Goal: Communication & Community: Answer question/provide support

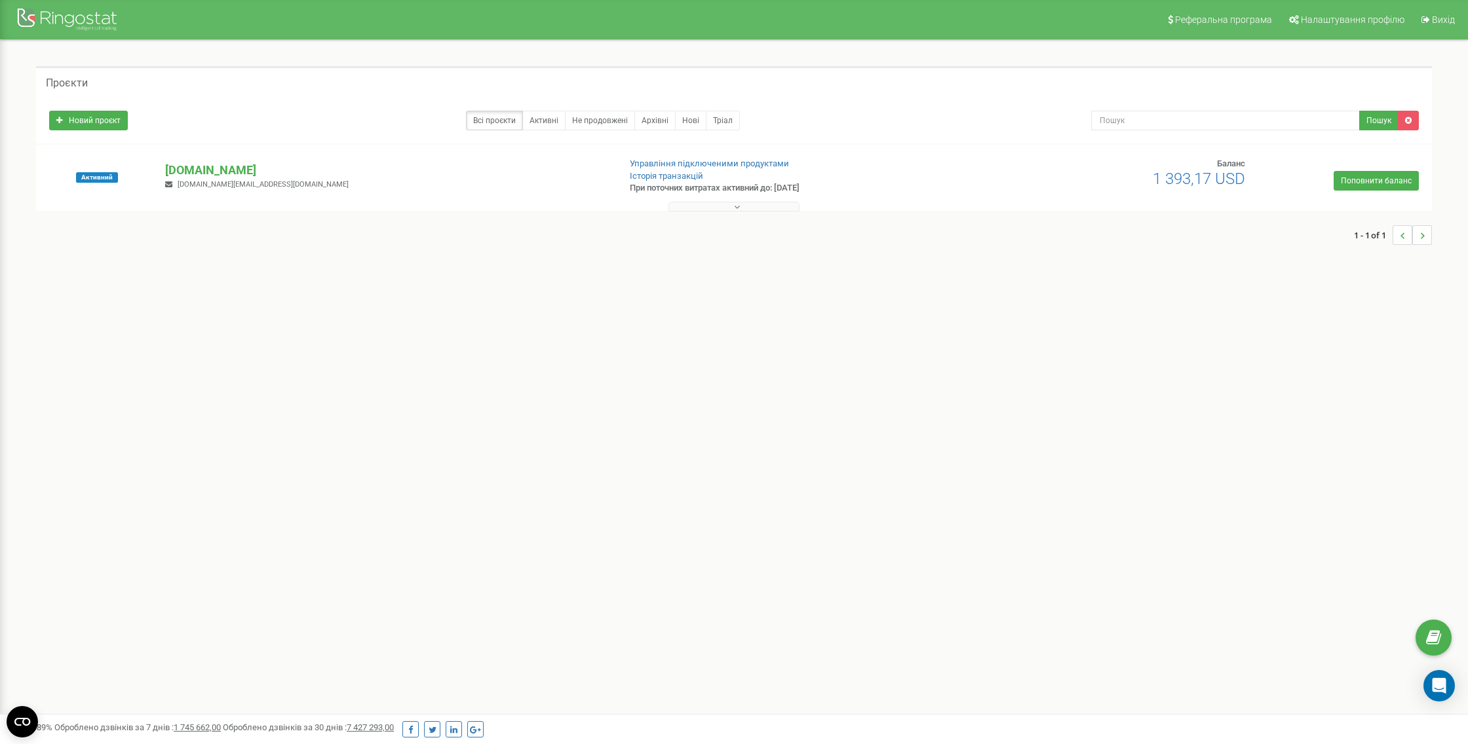
click at [189, 166] on p "[DOMAIN_NAME]" at bounding box center [387, 170] width 444 height 17
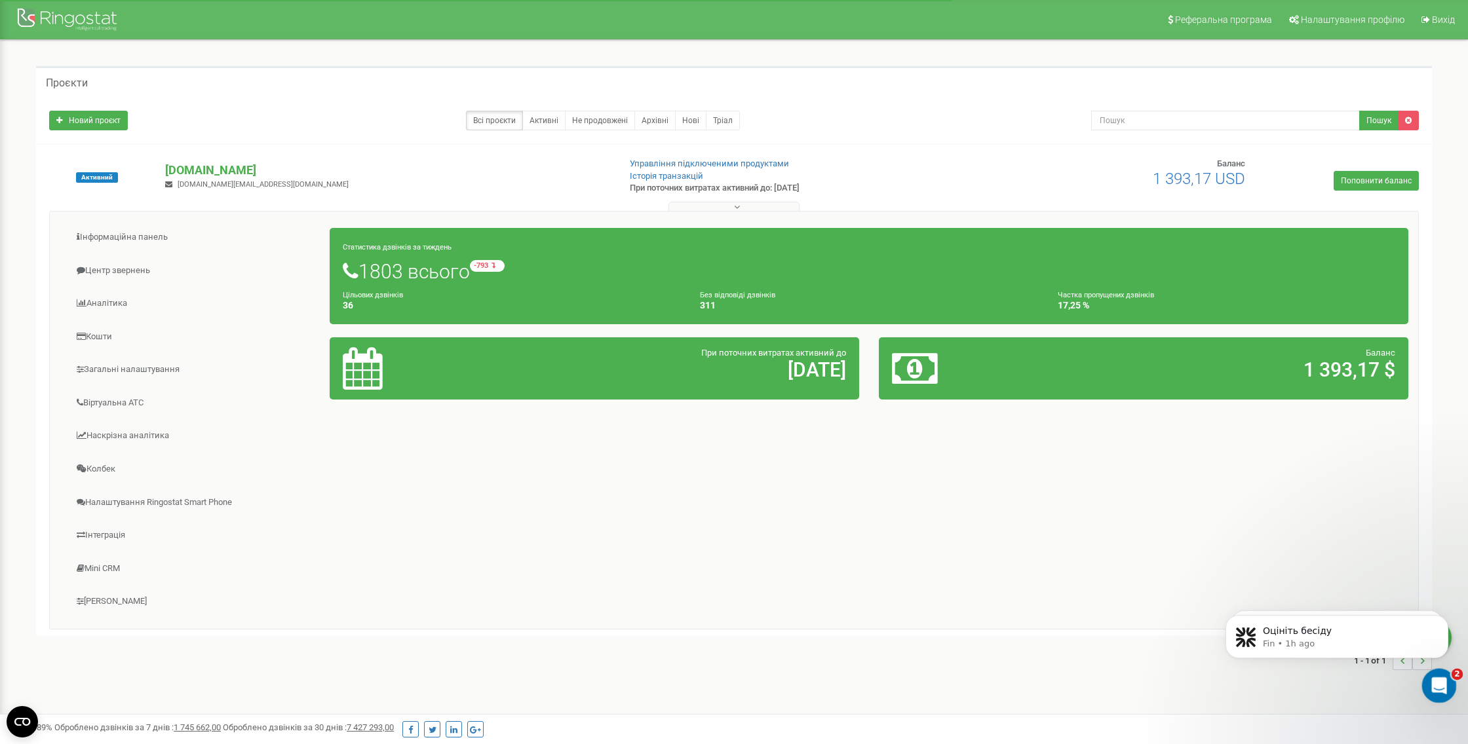
click at [1435, 689] on icon "Open Intercom Messenger" at bounding box center [1437, 685] width 22 height 22
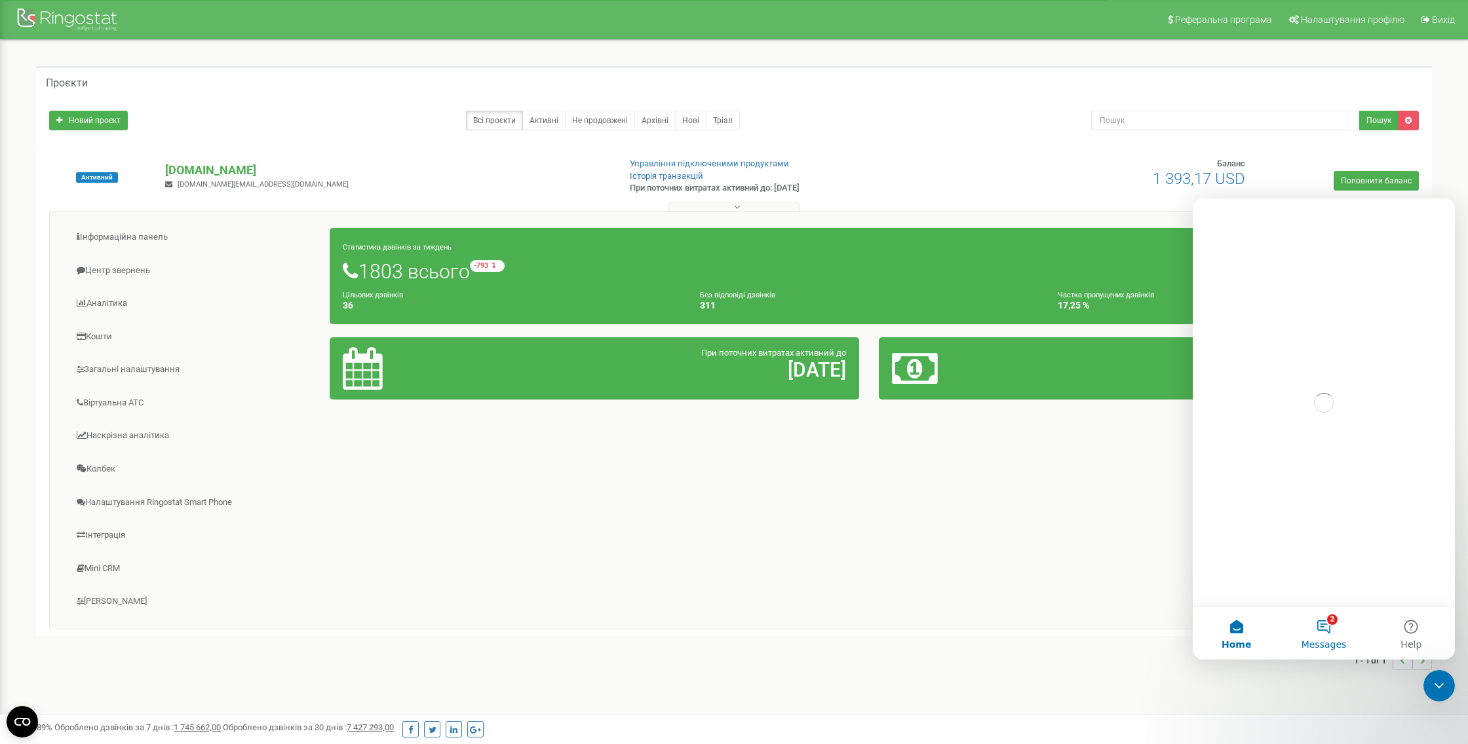
click at [1323, 623] on button "2 Messages" at bounding box center [1323, 633] width 87 height 52
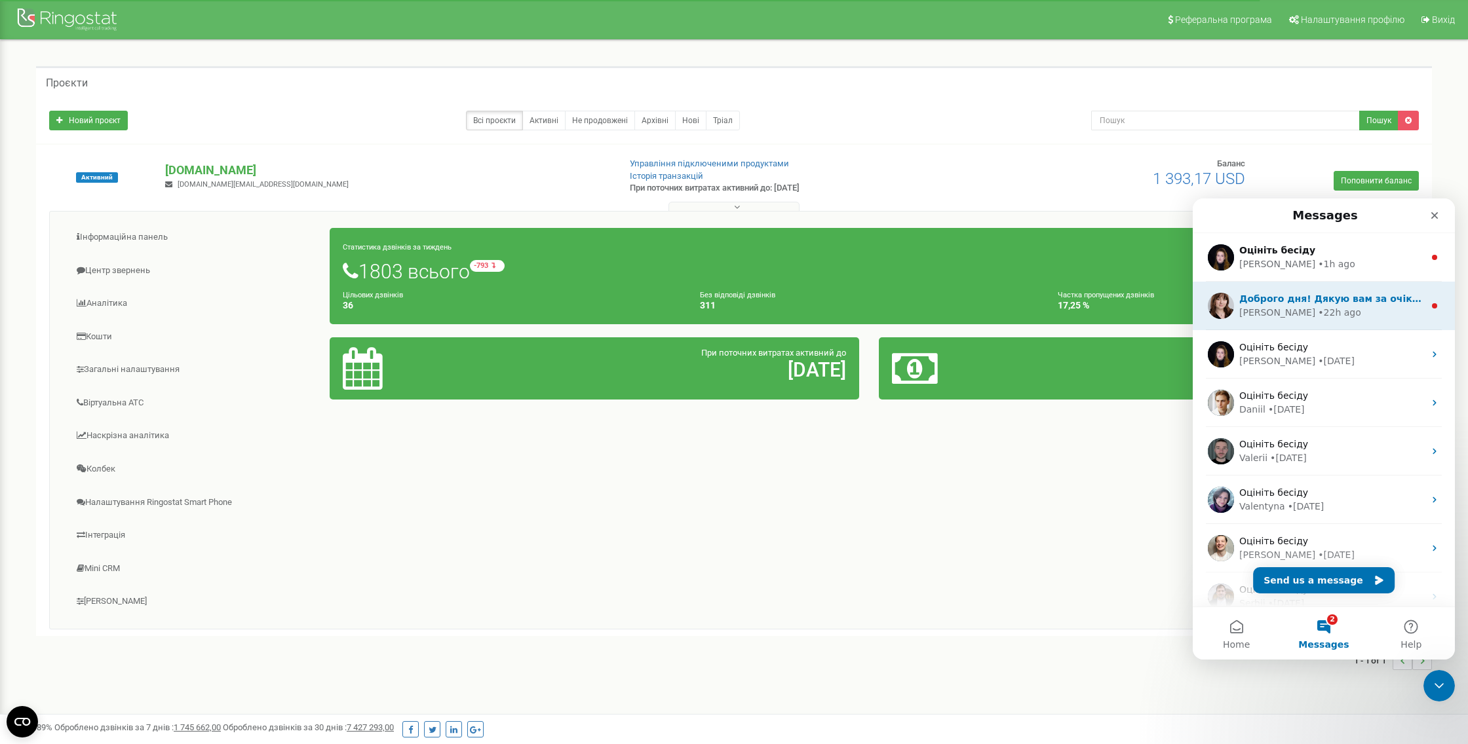
click at [1288, 304] on div "Доброго дня! Дякую вам за очікування [PERSON_NAME] зі створенням задачі виникла…" at bounding box center [1331, 299] width 185 height 14
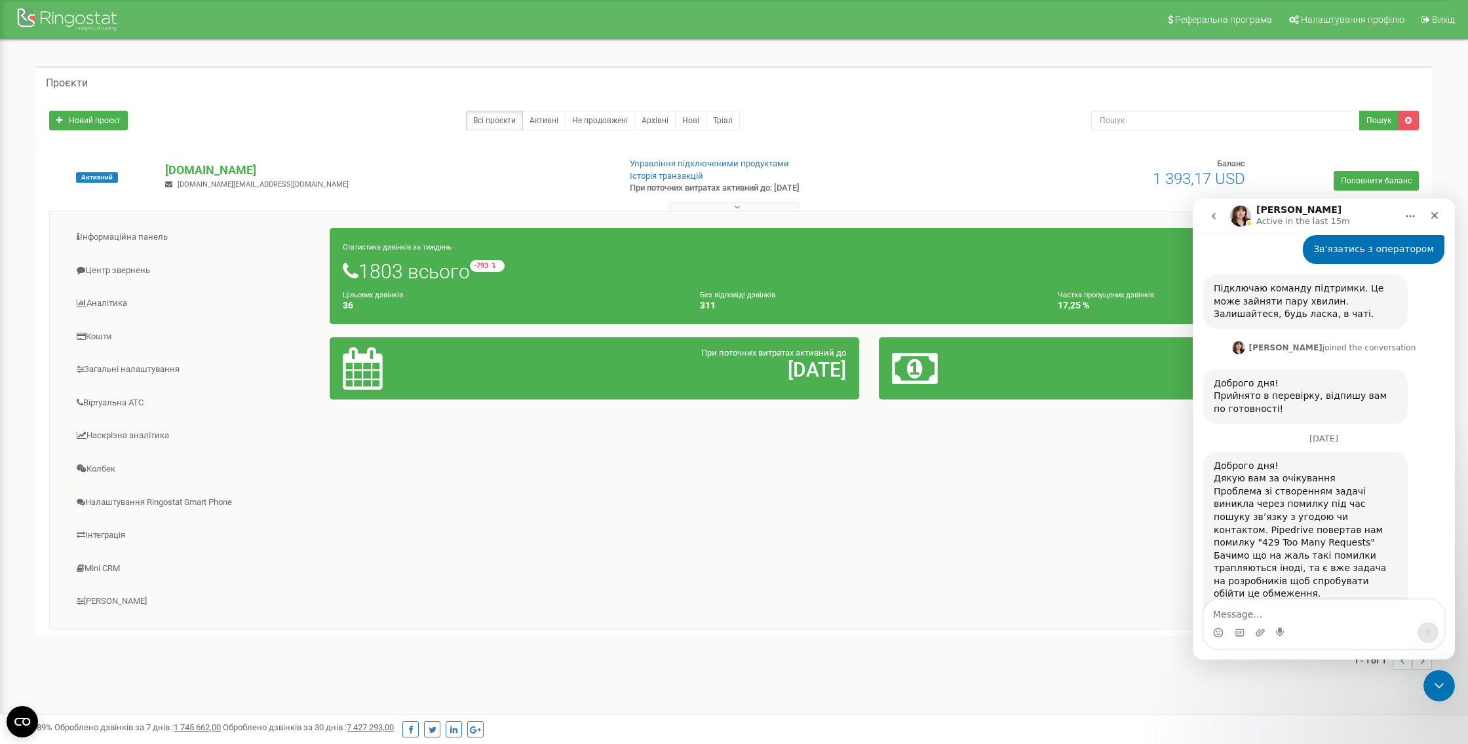
scroll to position [799, 0]
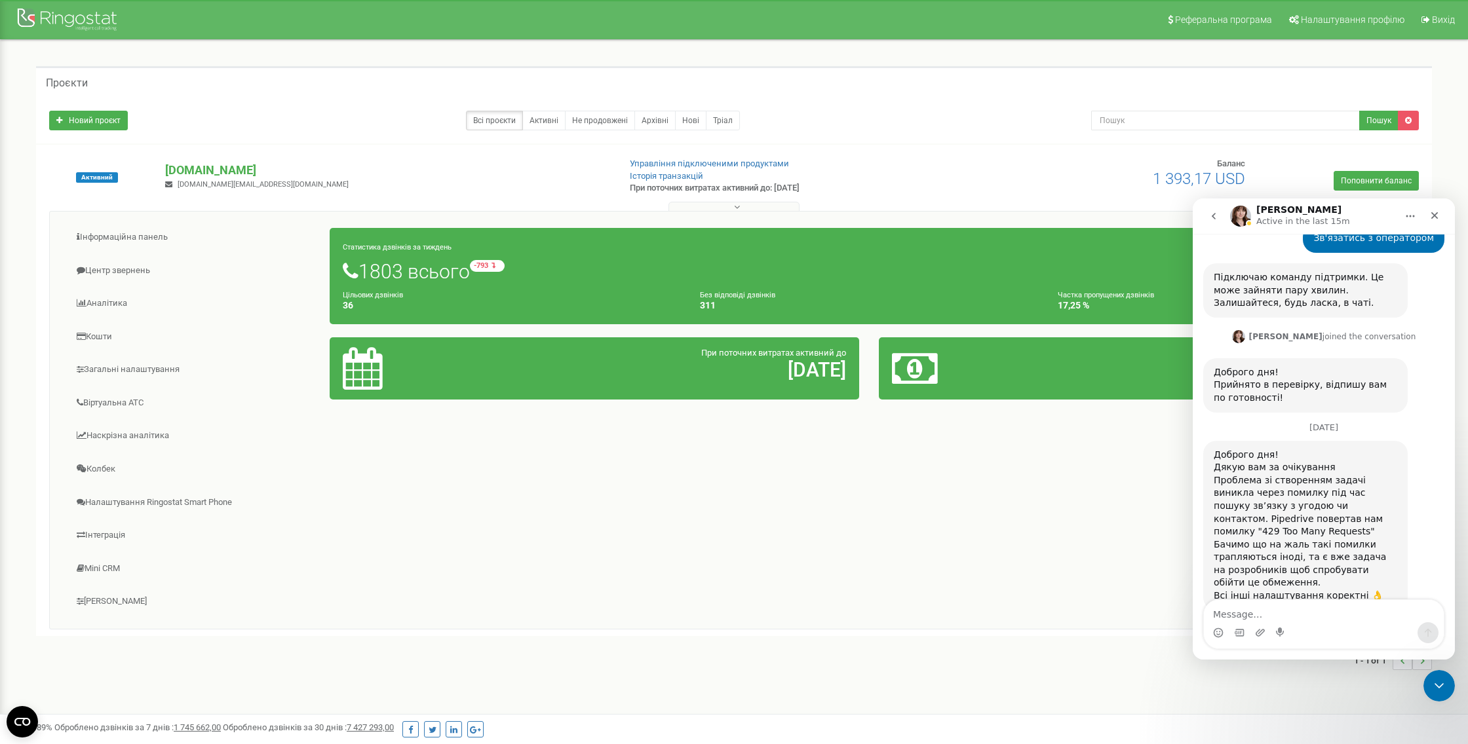
click at [1227, 621] on textarea "Message…" at bounding box center [1324, 611] width 240 height 22
type textarea "Lj,[GEOGRAPHIC_DATA]"
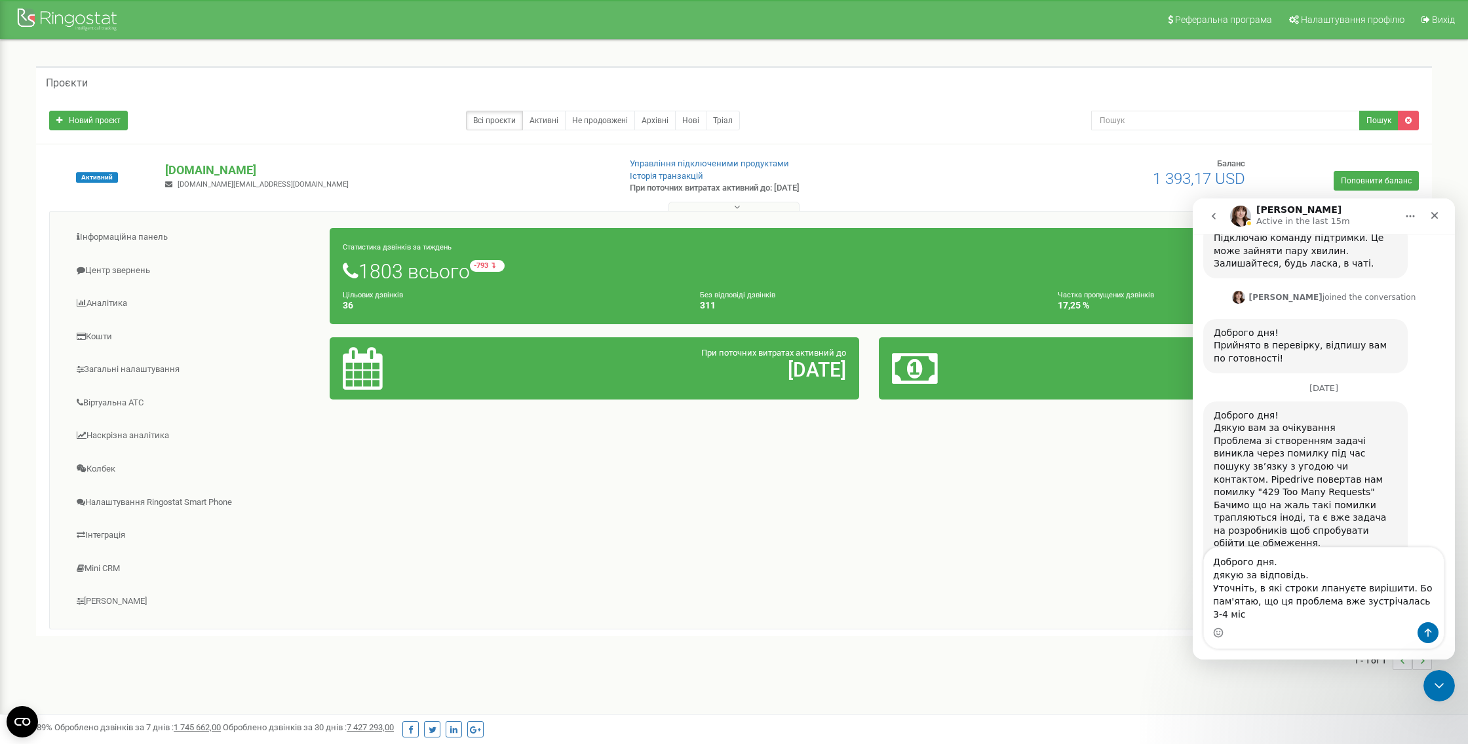
scroll to position [852, 0]
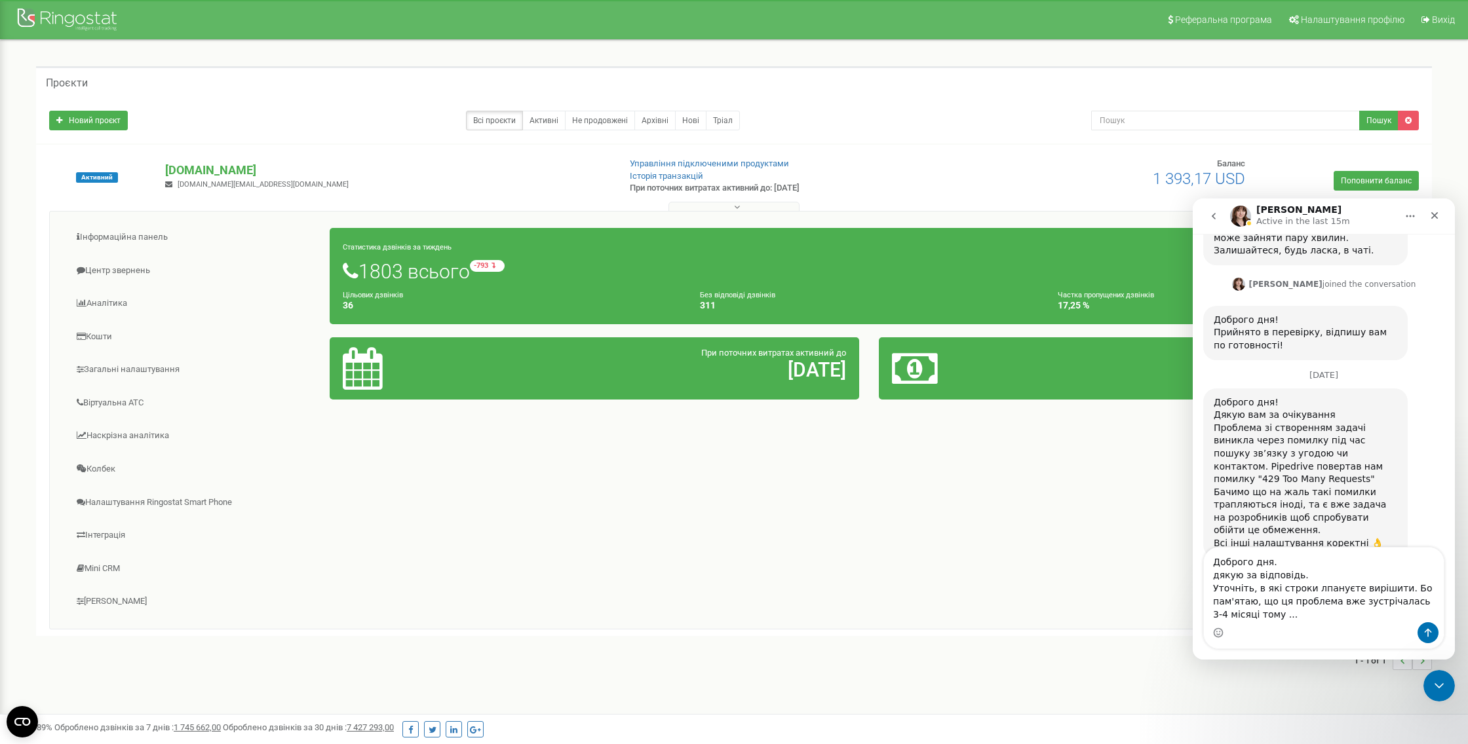
click at [1316, 586] on textarea "Доброго дня. дякую за відповідь. Уточніть, в які строки лпануєте вирішити. Бо п…" at bounding box center [1324, 585] width 240 height 75
type textarea "Доброго дня. дякую за відповідь. Уточніть, в які строки плануєте вирішити. Бо п…"
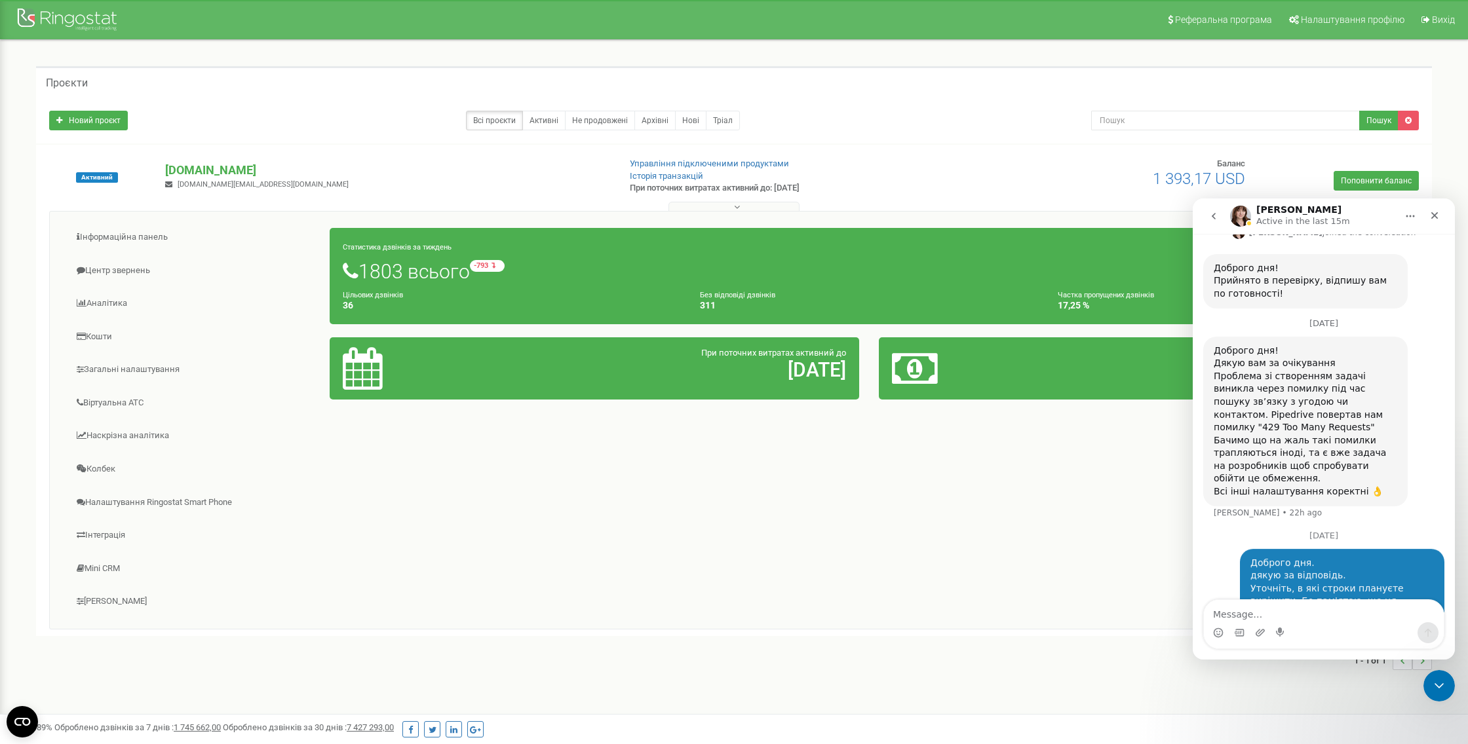
scroll to position [908, 0]
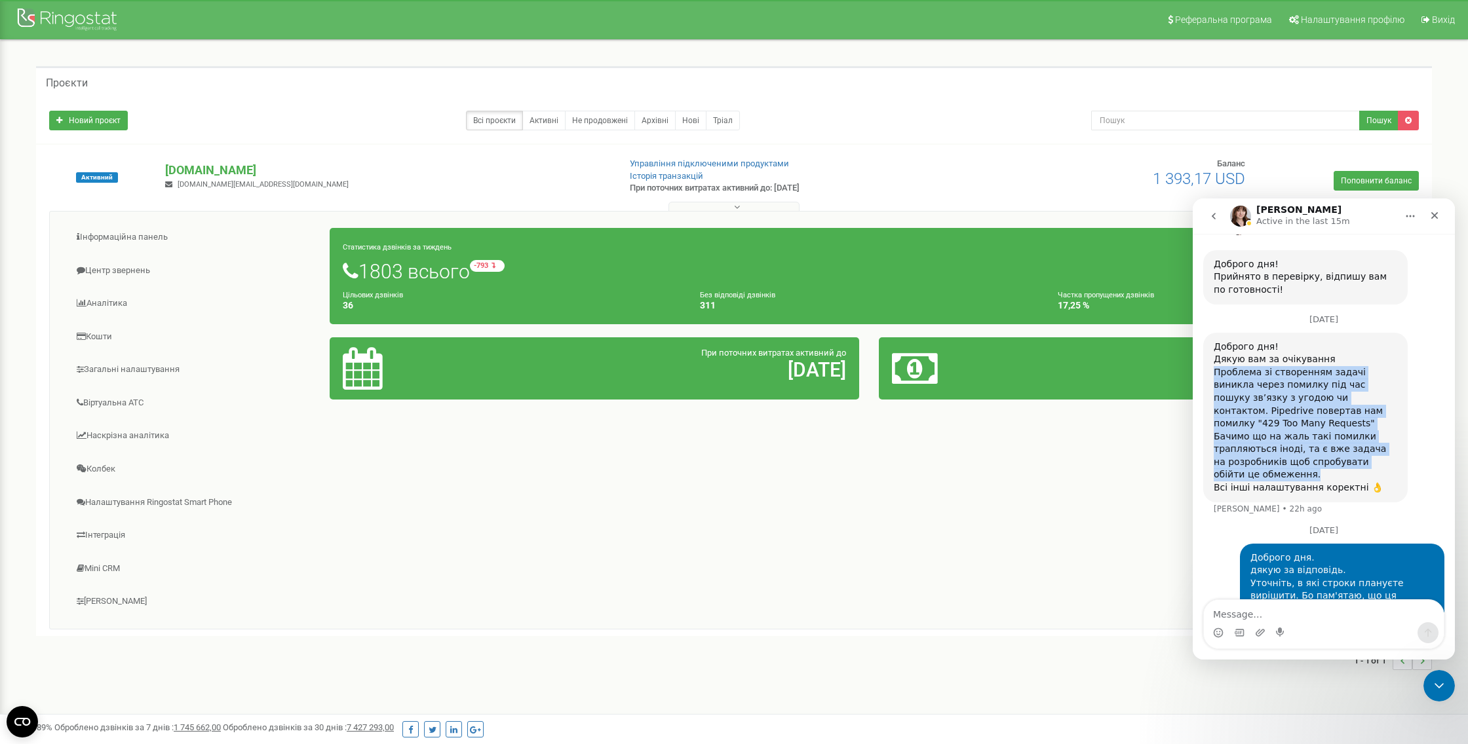
drag, startPoint x: 1214, startPoint y: 349, endPoint x: 1285, endPoint y: 437, distance: 113.7
click at [1285, 437] on div "Проблема зі створенням задачі виникла через помилку під час пошуку зв’язку з уг…" at bounding box center [1305, 423] width 183 height 115
copy div "Проблема зі створенням задачі виникла через помилку під час пошуку зв’язку з уг…"
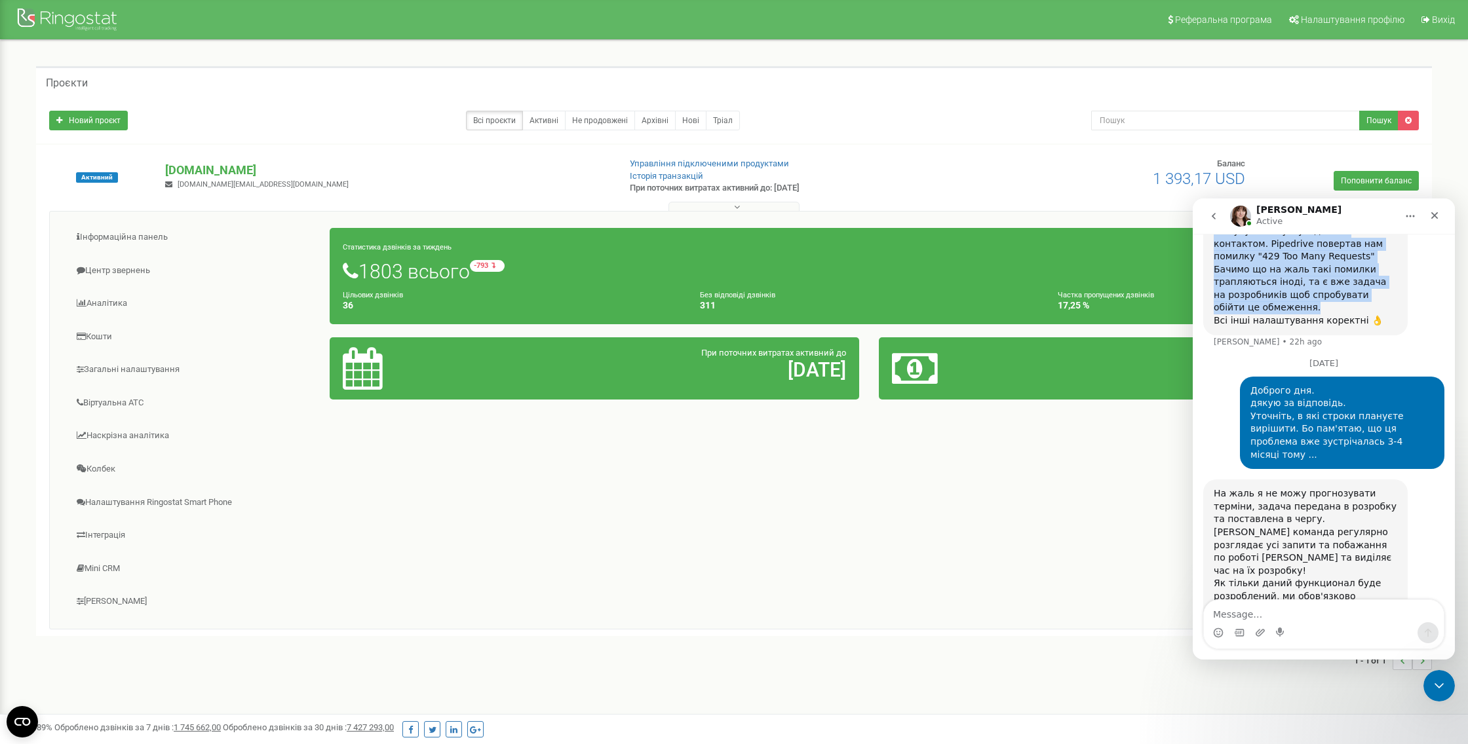
scroll to position [1133, 0]
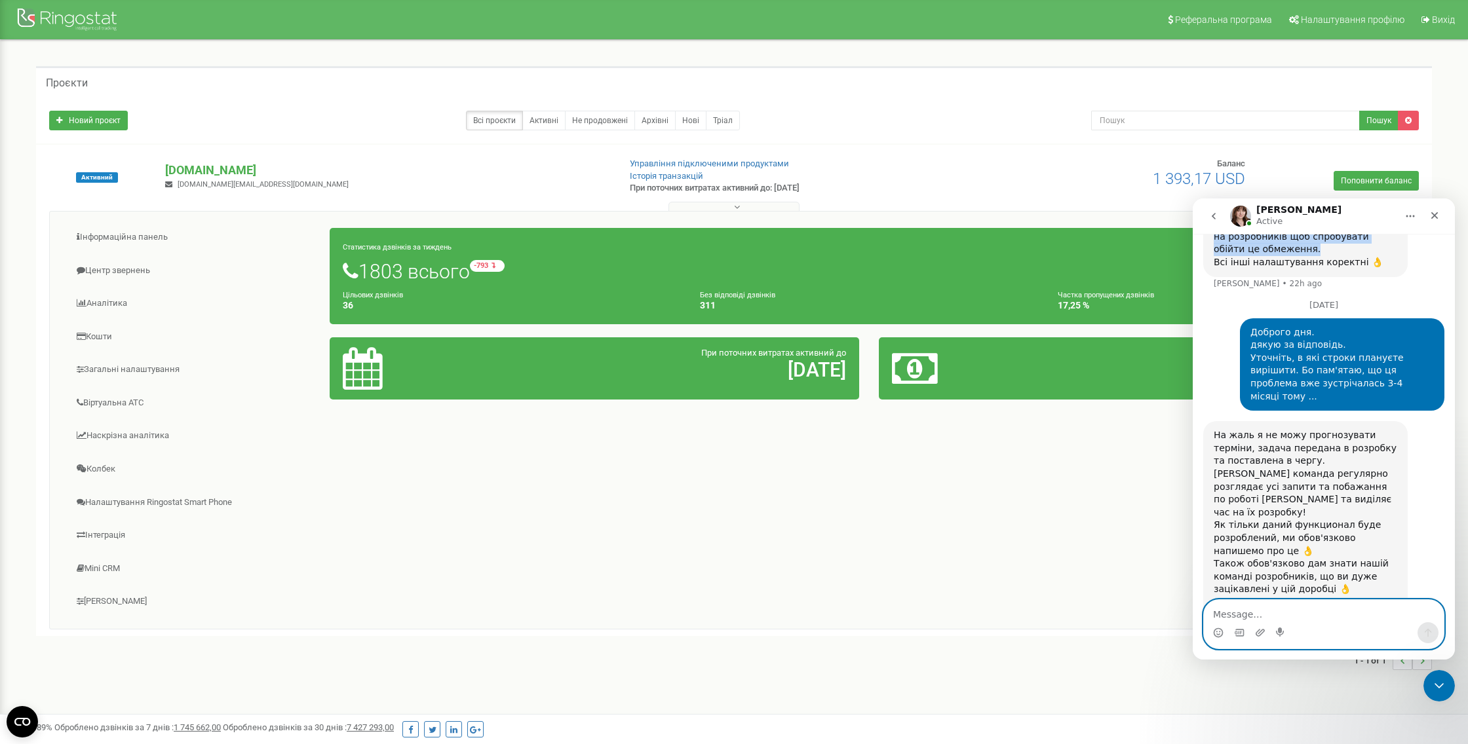
click at [1244, 607] on textarea "Message…" at bounding box center [1324, 611] width 240 height 22
type textarea "г"
type textarea "ні ..."
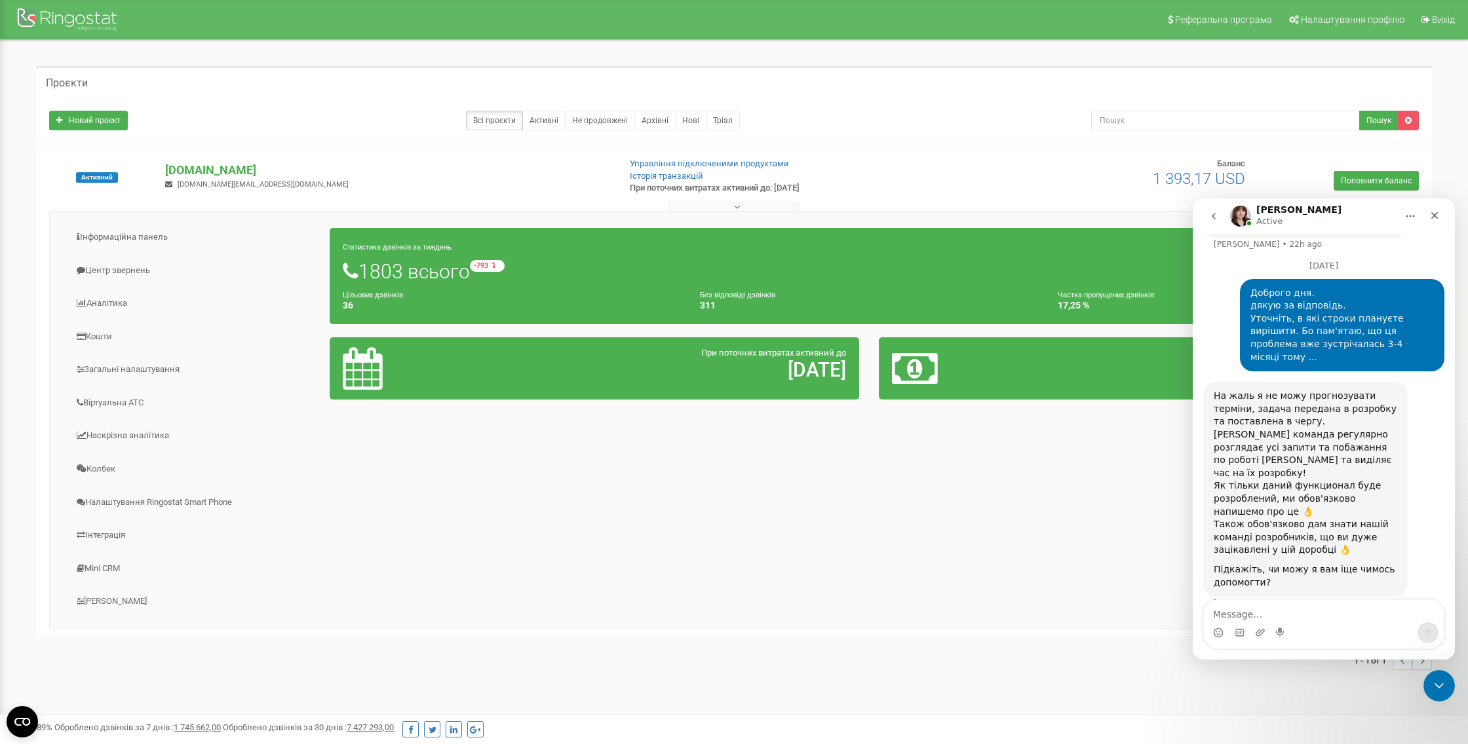
click at [1215, 215] on icon "go back" at bounding box center [1213, 216] width 10 height 10
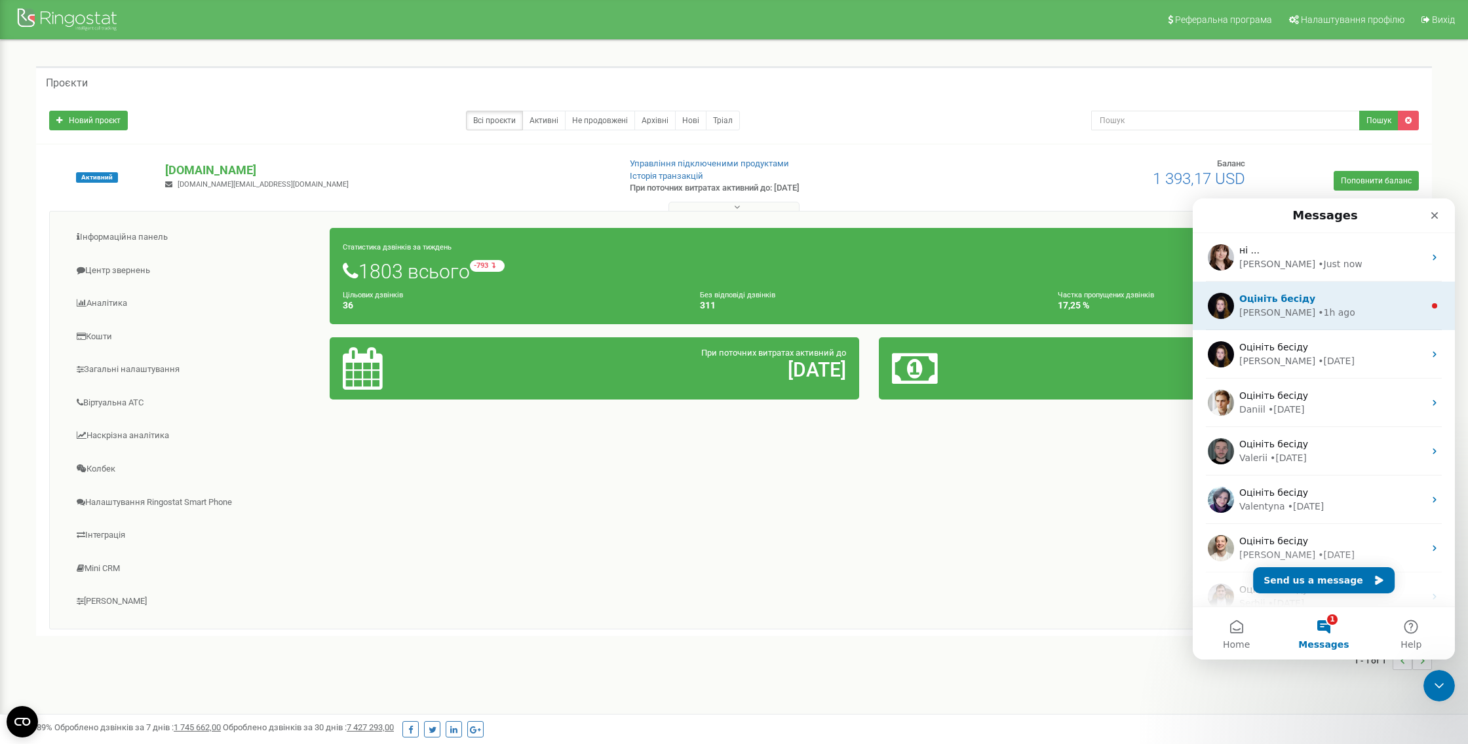
click at [1258, 296] on span "Оцініть бесіду" at bounding box center [1277, 299] width 76 height 10
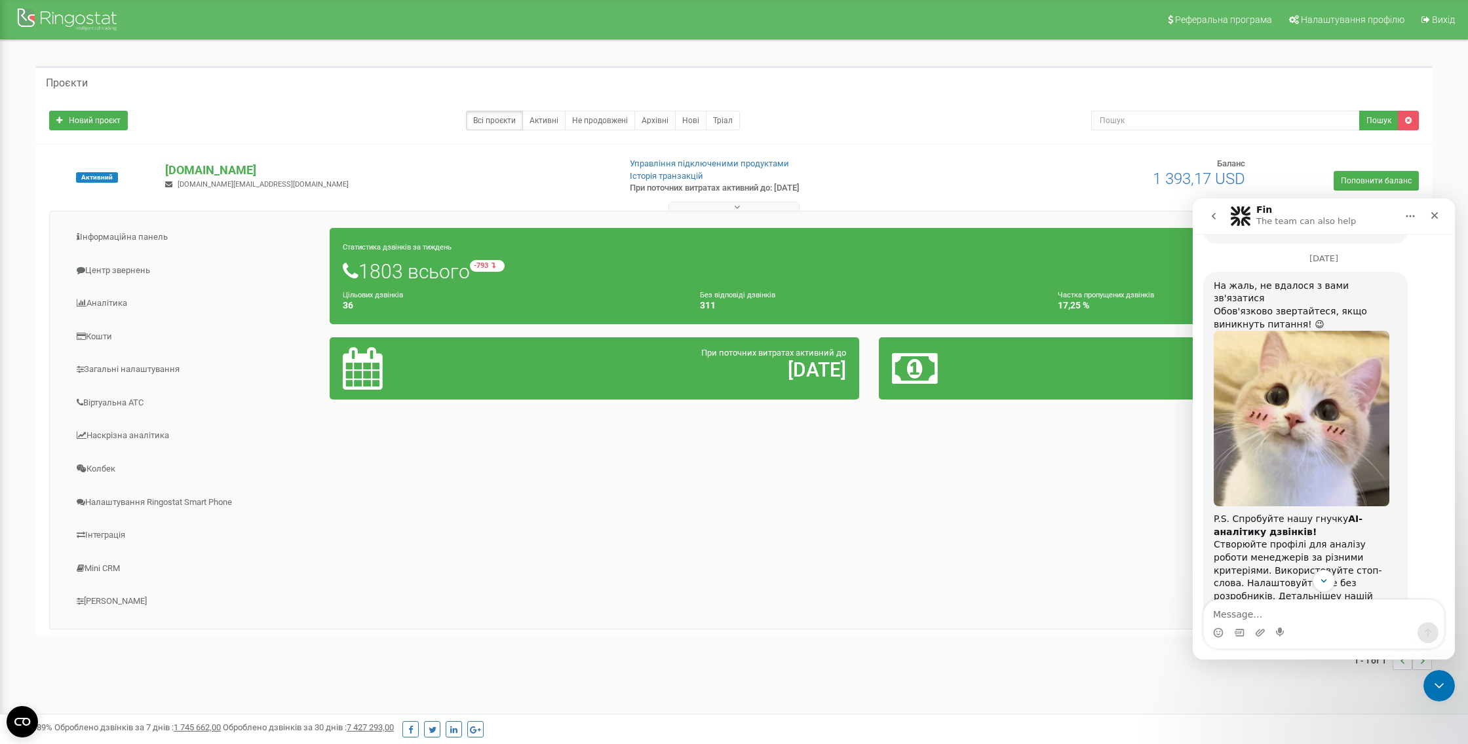
scroll to position [4559, 0]
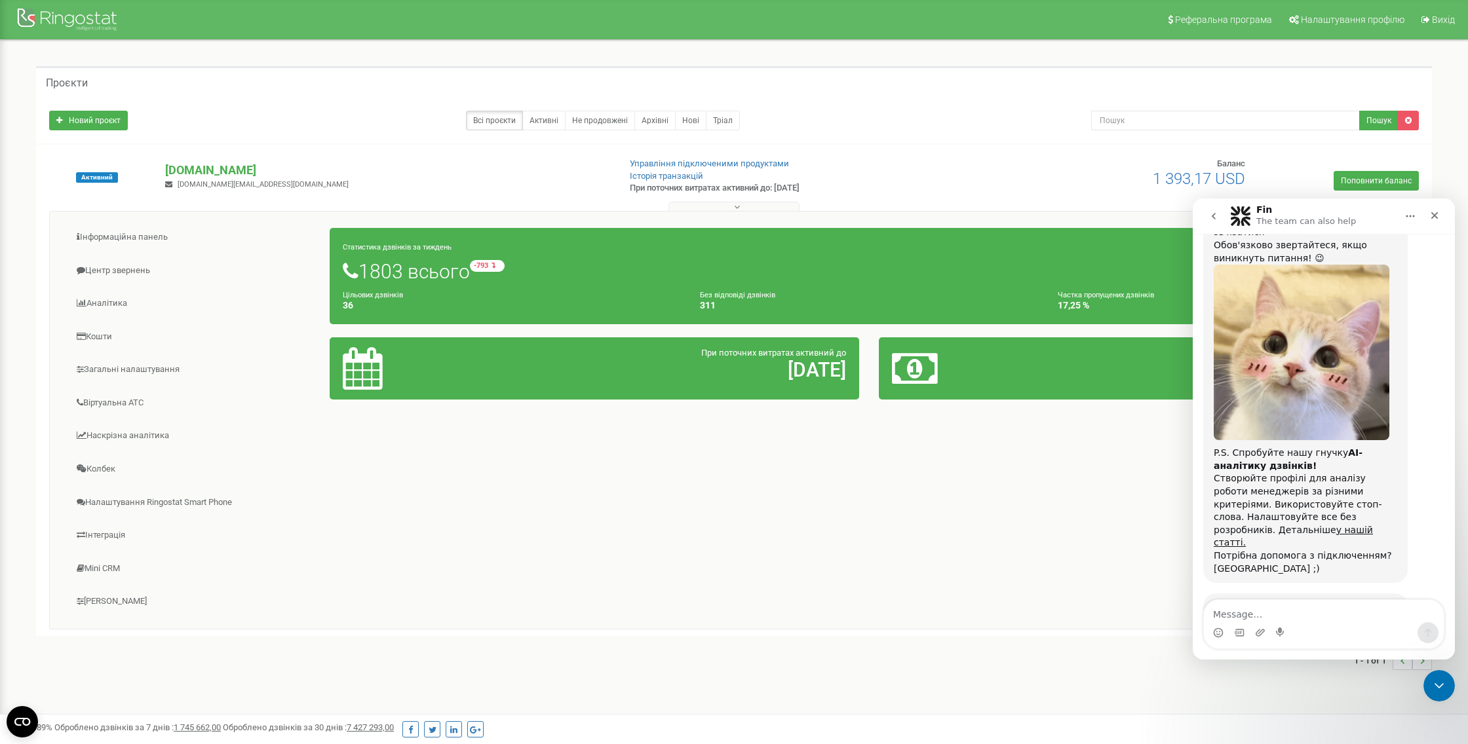
click at [1324, 685] on span "Great" at bounding box center [1326, 697] width 24 height 24
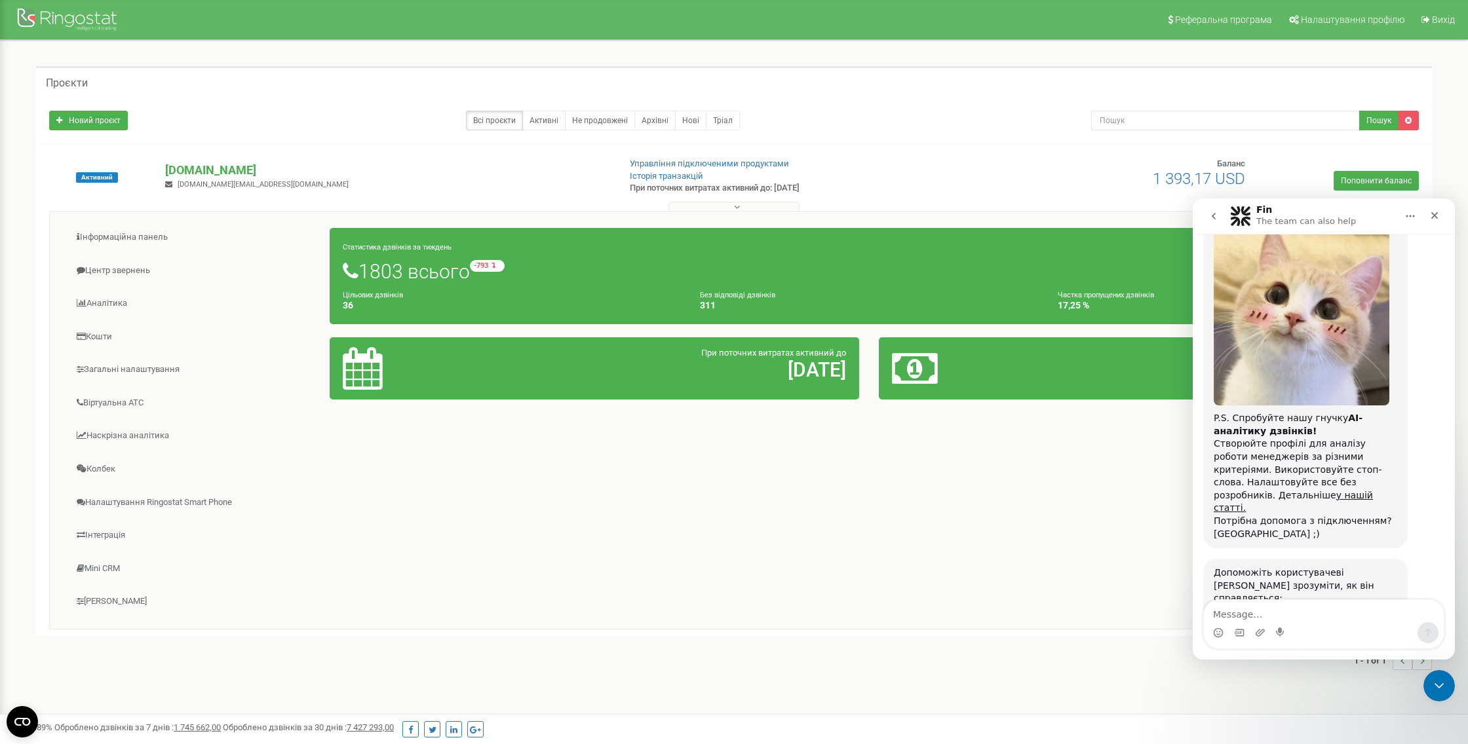
scroll to position [4593, 0]
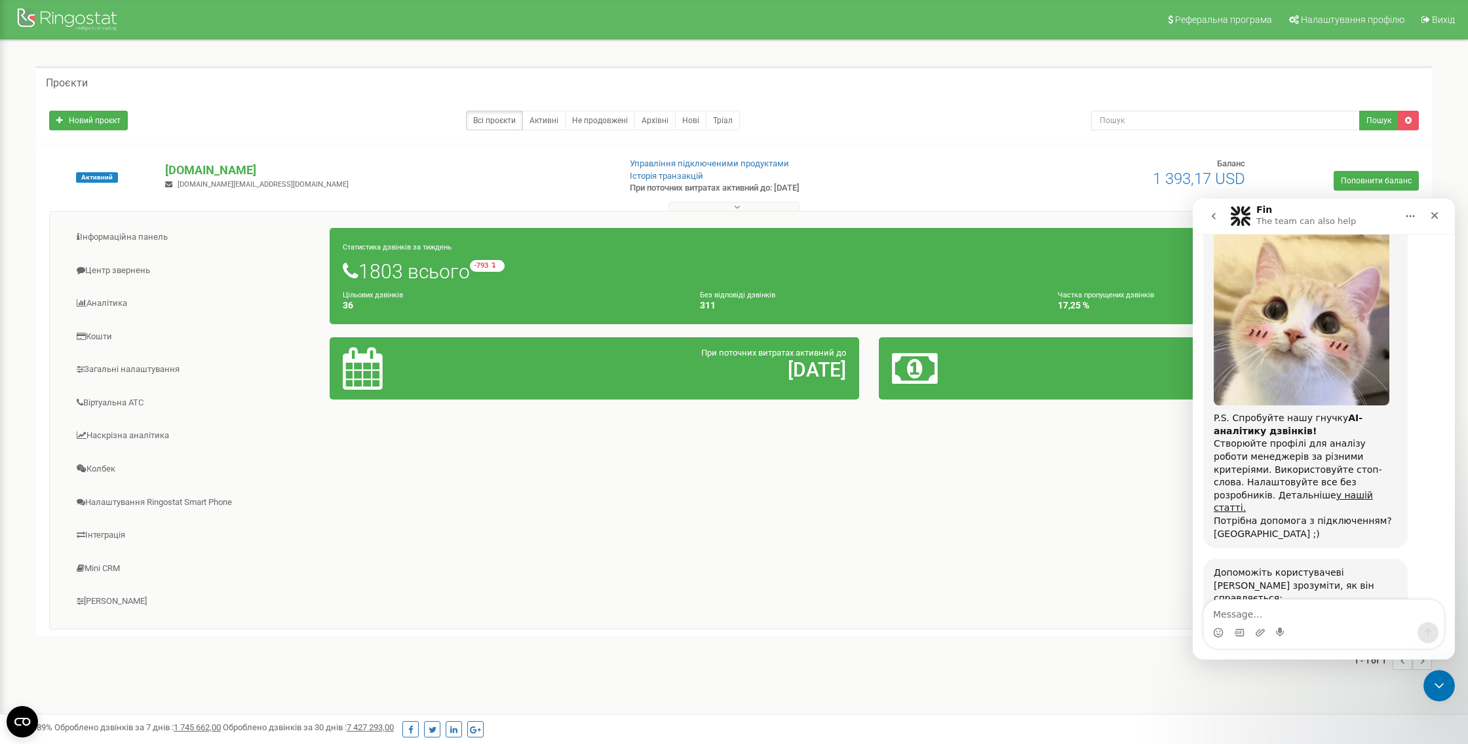
click at [1214, 214] on icon "go back" at bounding box center [1214, 216] width 4 height 7
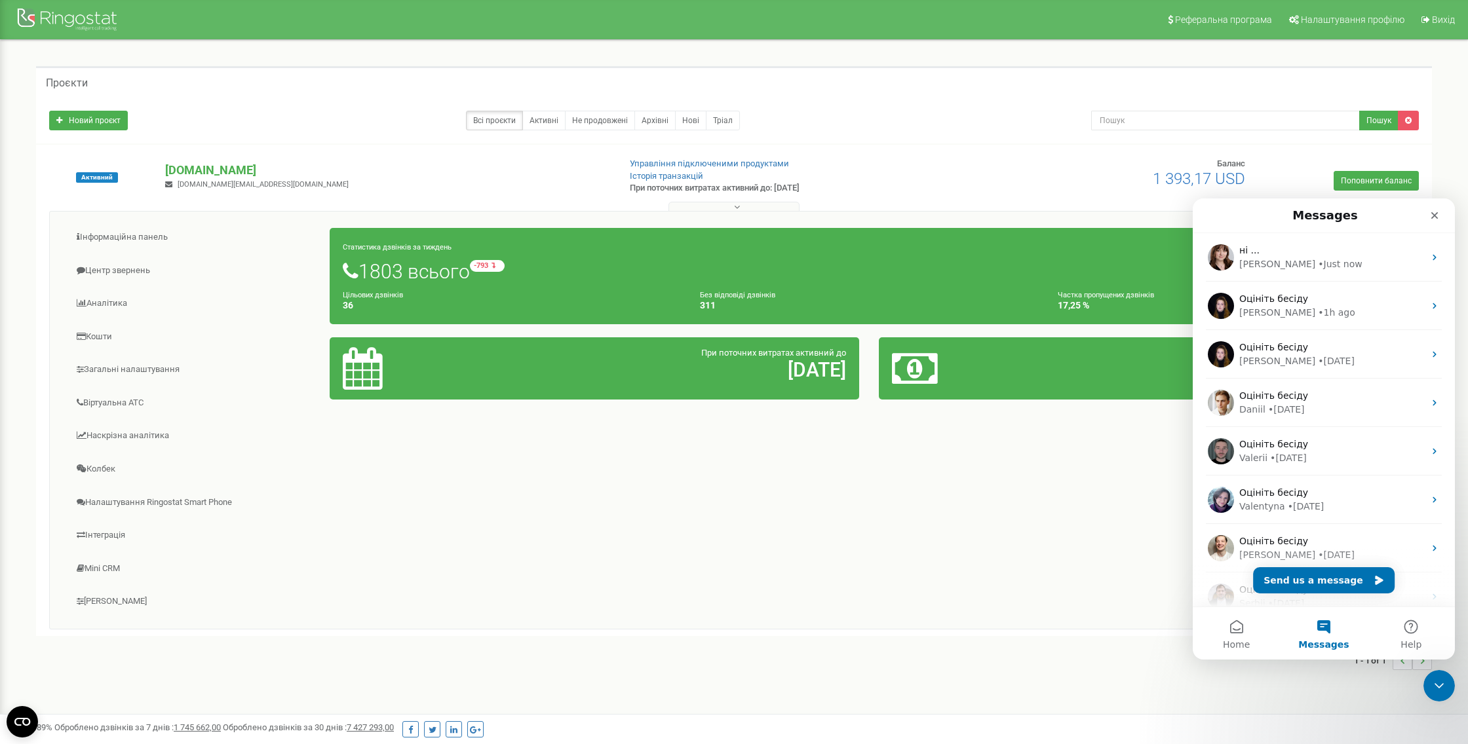
scroll to position [0, 0]
click at [1331, 640] on span "Messages" at bounding box center [1323, 644] width 50 height 9
click at [1162, 69] on div "Проєкти" at bounding box center [734, 81] width 1396 height 31
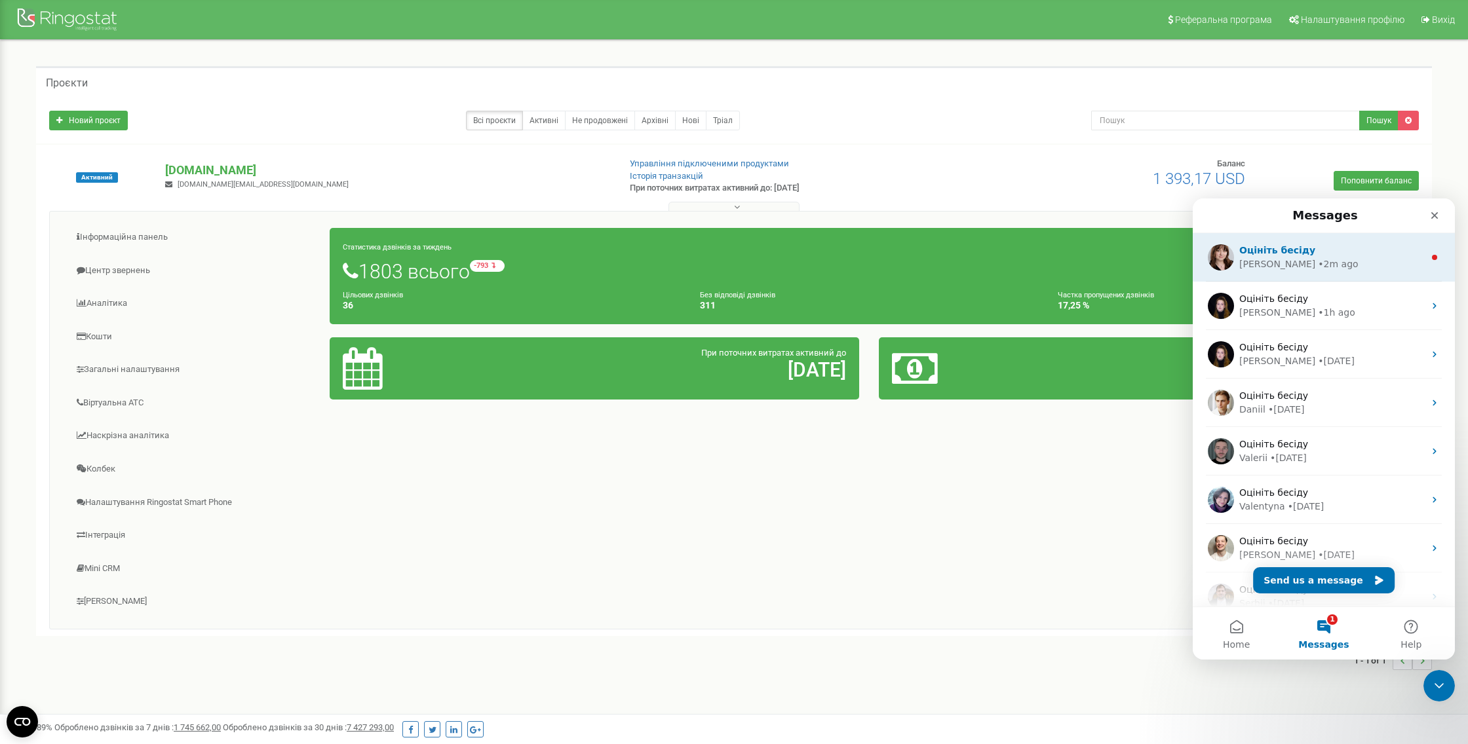
click at [1318, 259] on div "• 2m ago" at bounding box center [1338, 265] width 40 height 14
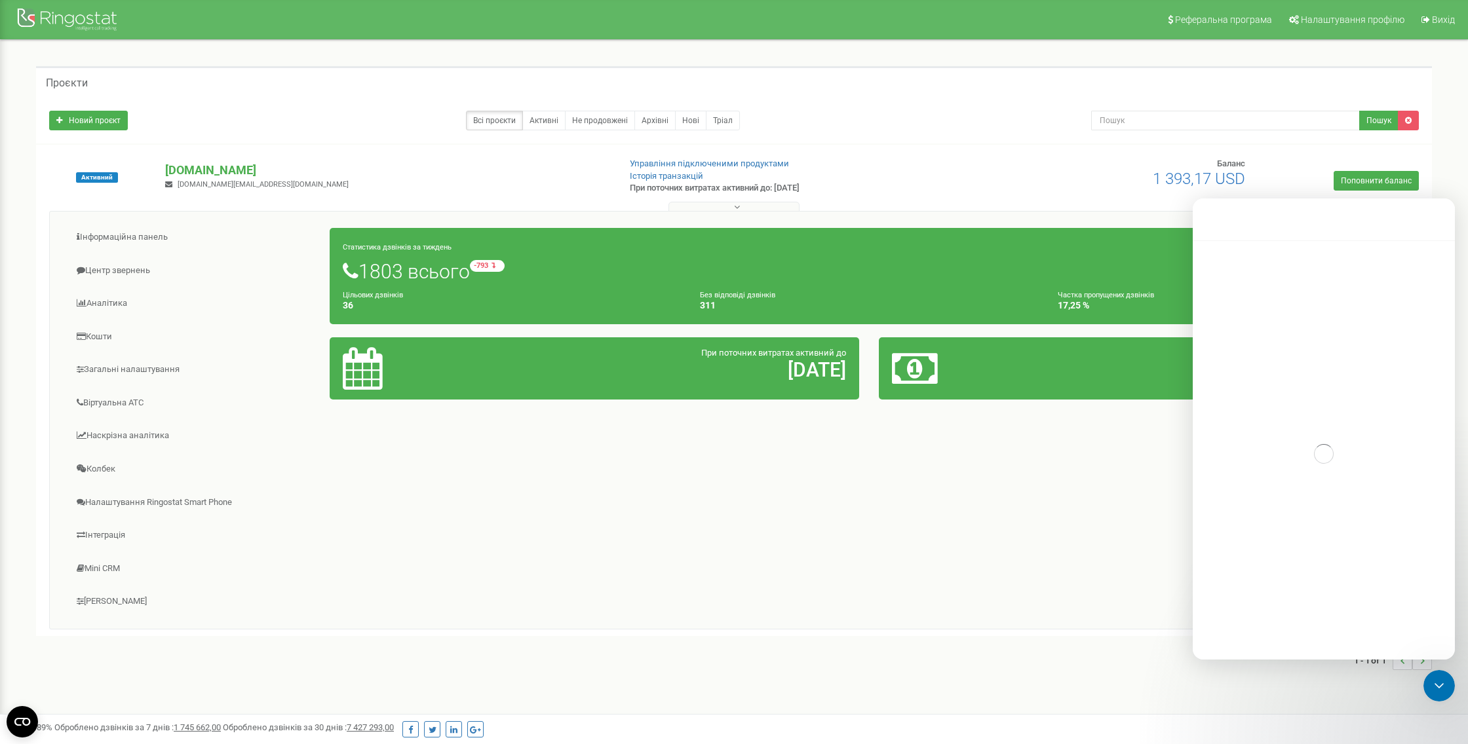
scroll to position [1, 0]
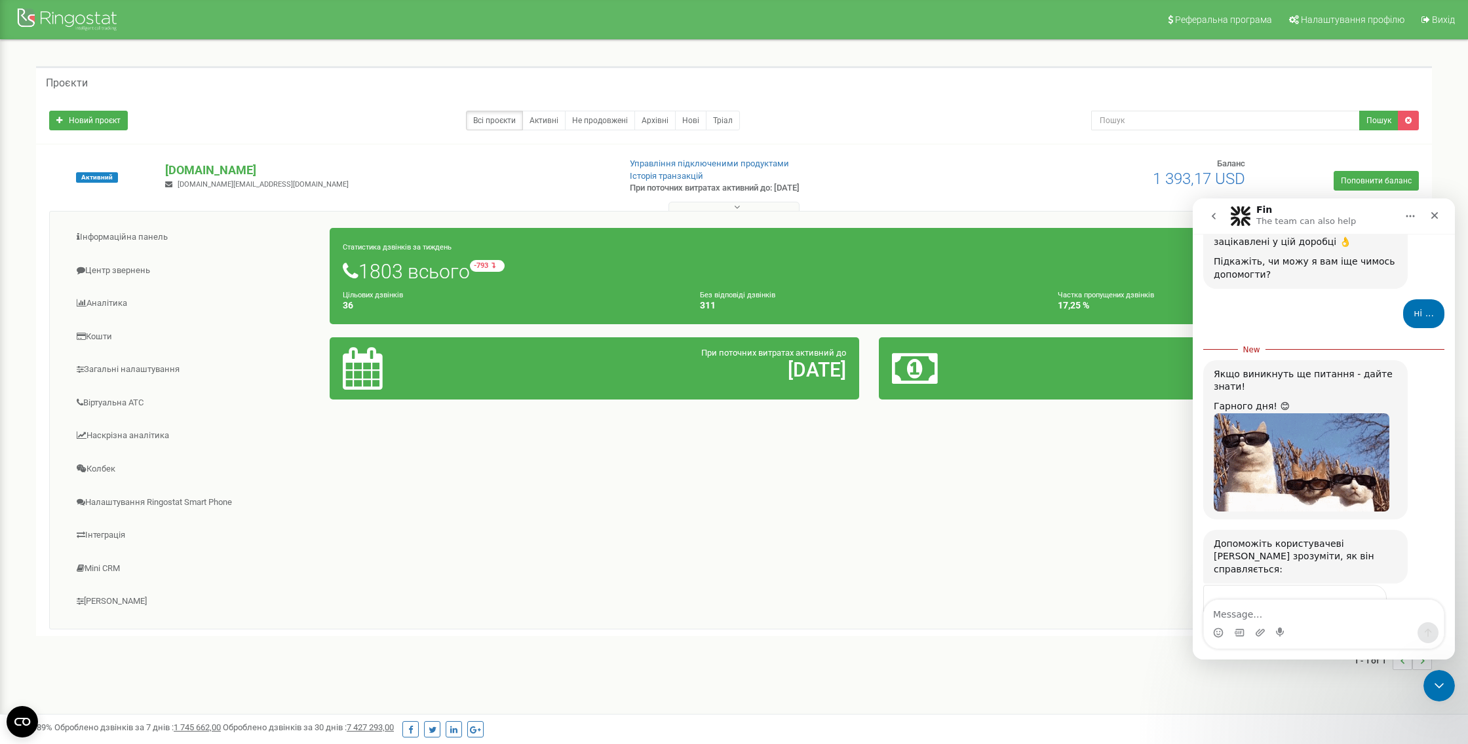
click at [1302, 621] on span "OK" at bounding box center [1295, 633] width 24 height 24
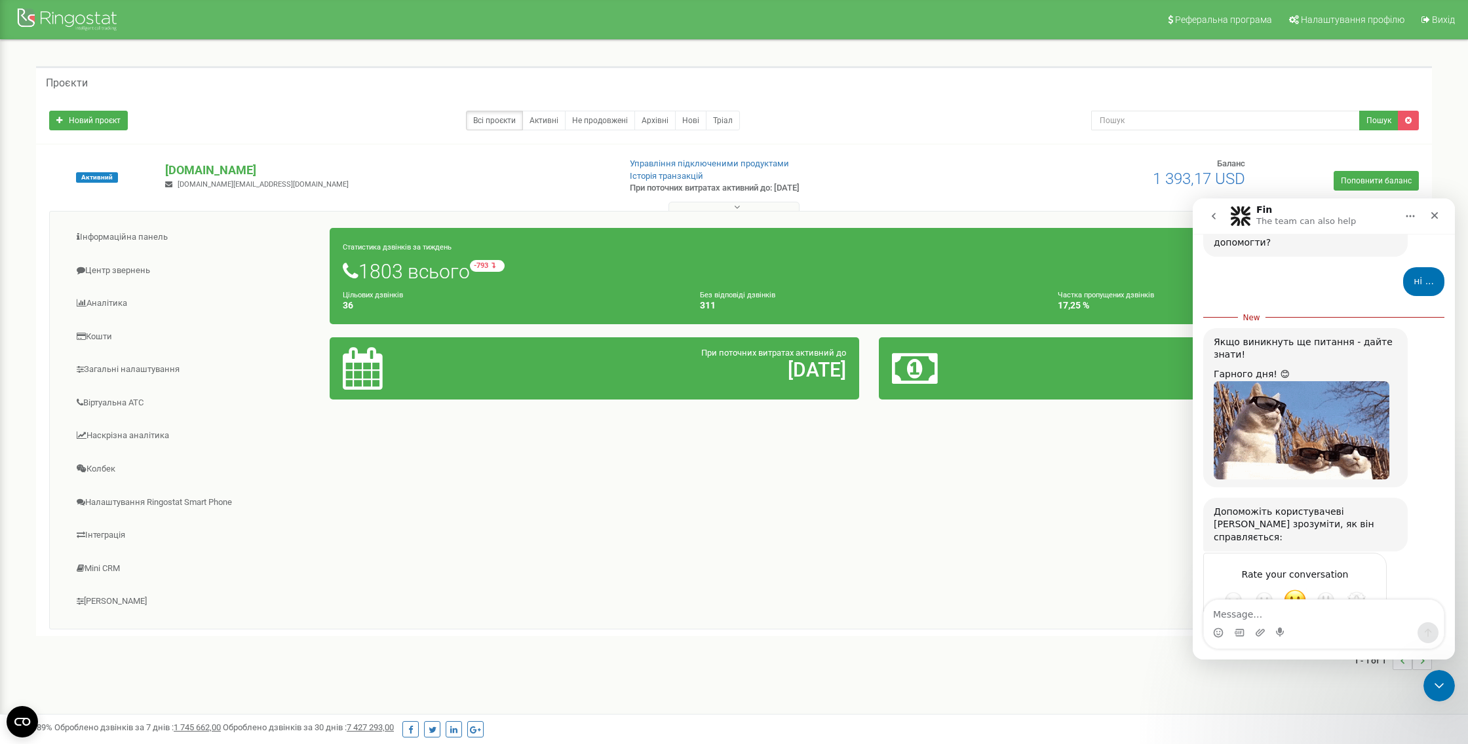
scroll to position [2, 0]
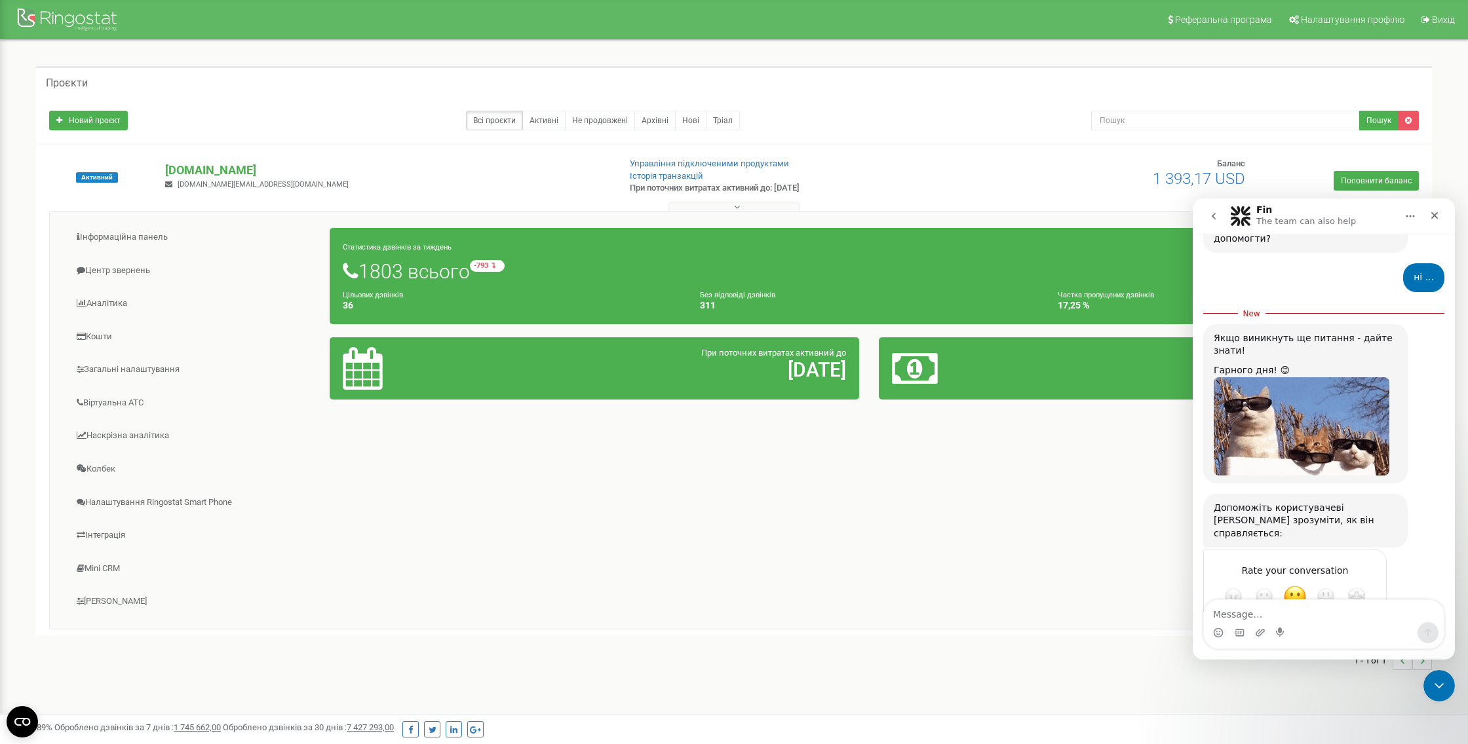
click at [1356, 631] on div "Submit" at bounding box center [1363, 644] width 26 height 26
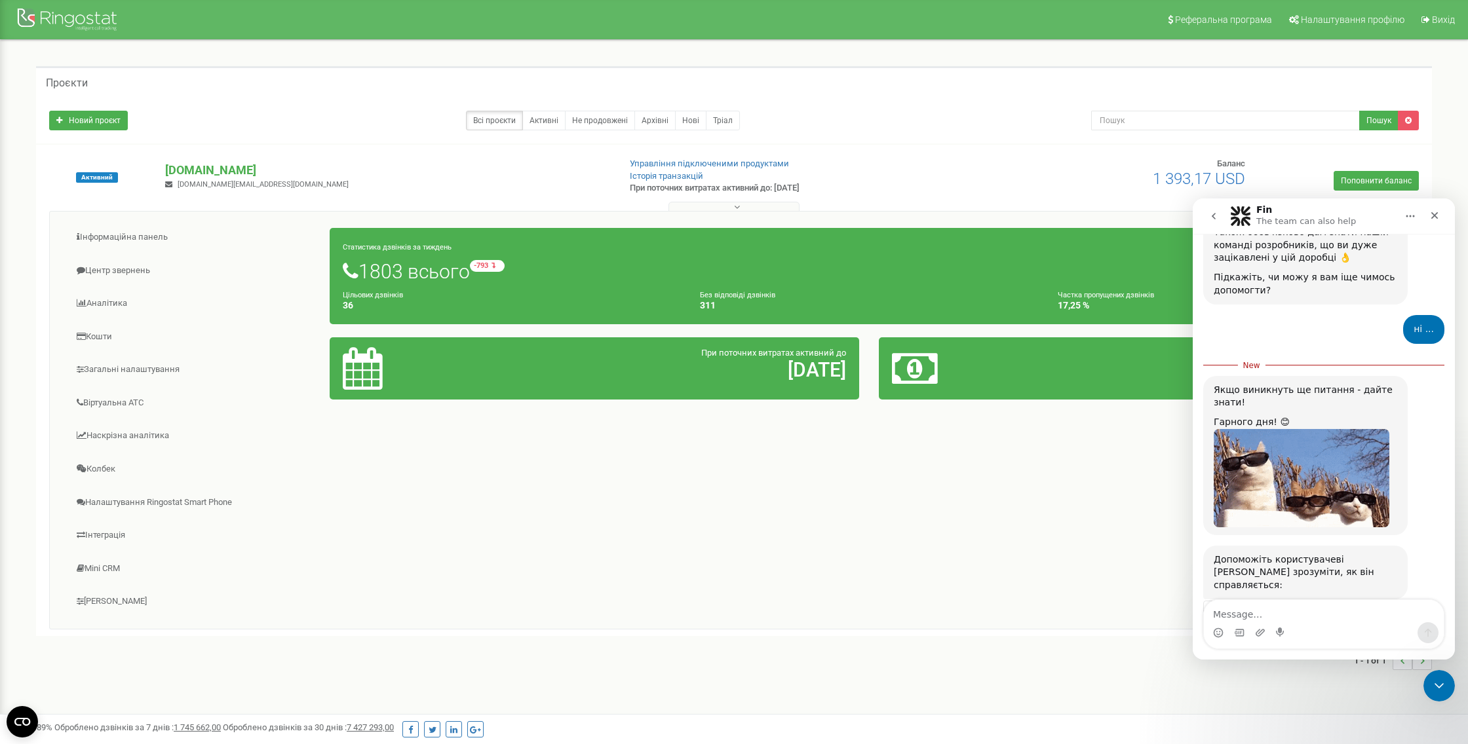
click at [1216, 218] on icon "go back" at bounding box center [1213, 216] width 10 height 10
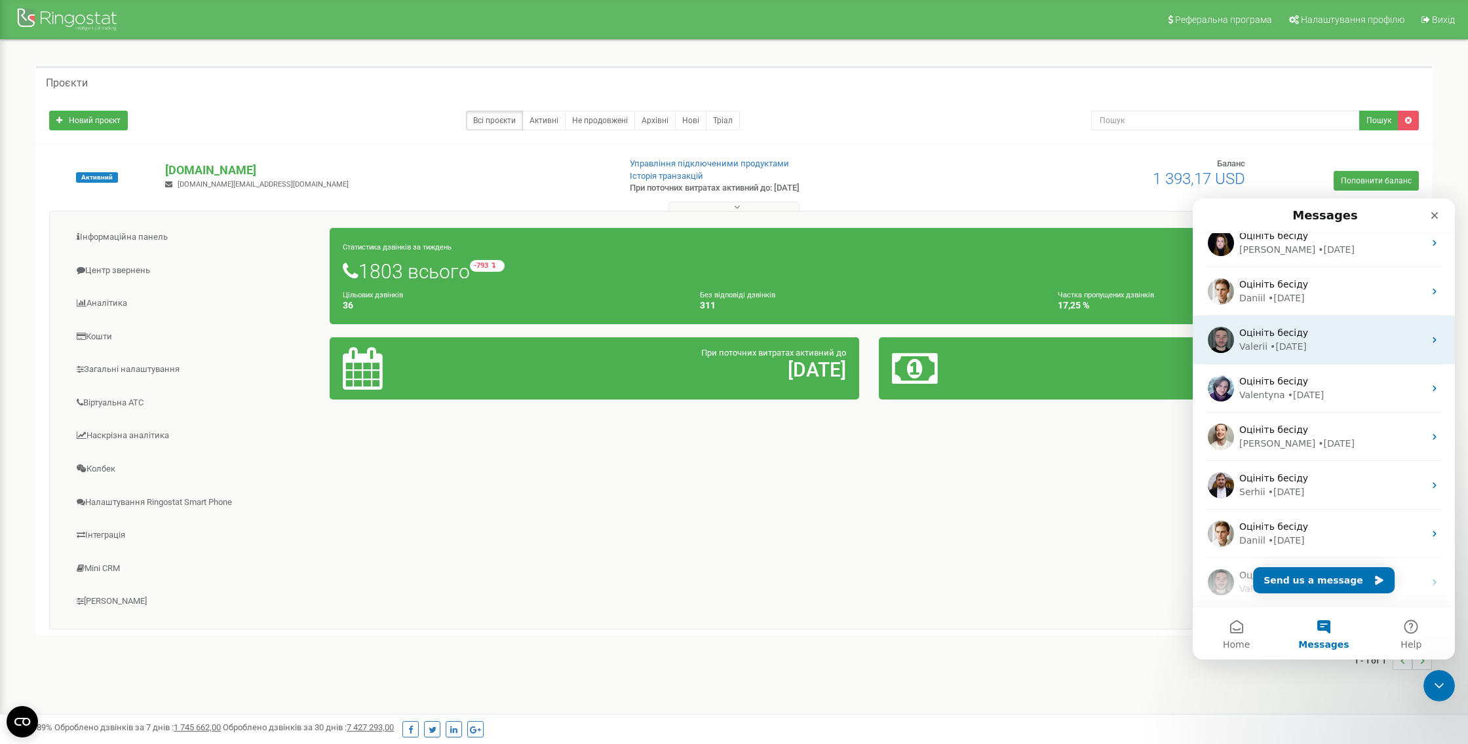
scroll to position [0, 0]
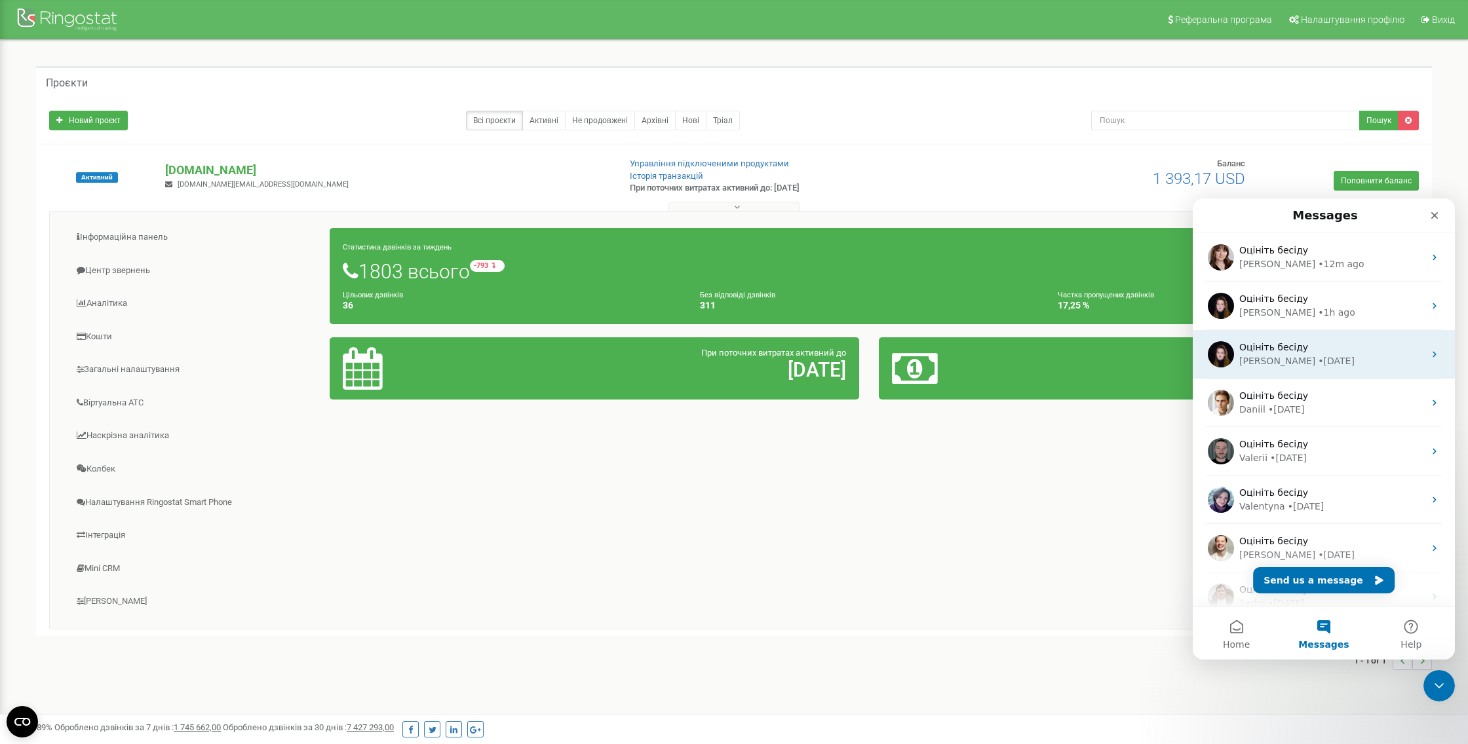
click at [1282, 347] on span "Оцініть бесіду" at bounding box center [1273, 347] width 69 height 10
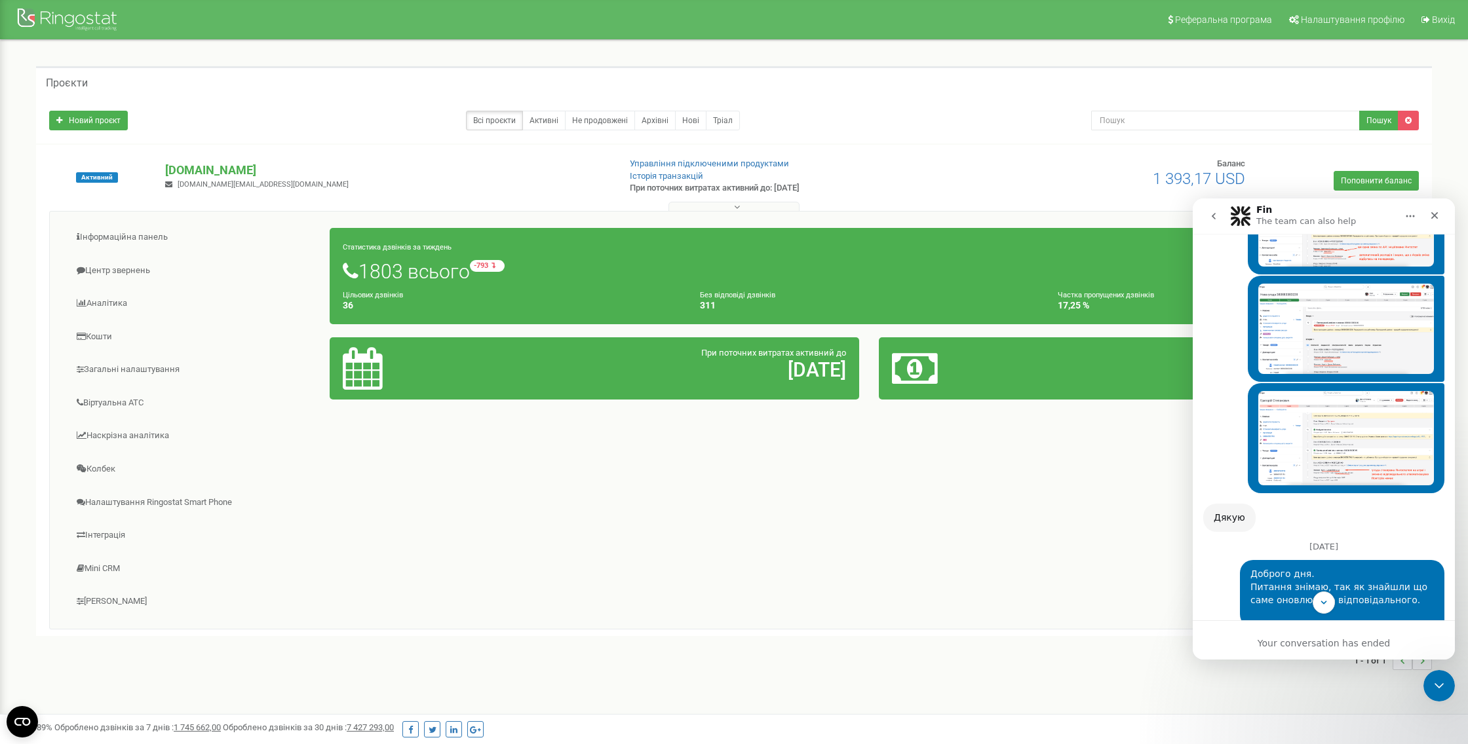
scroll to position [1590, 0]
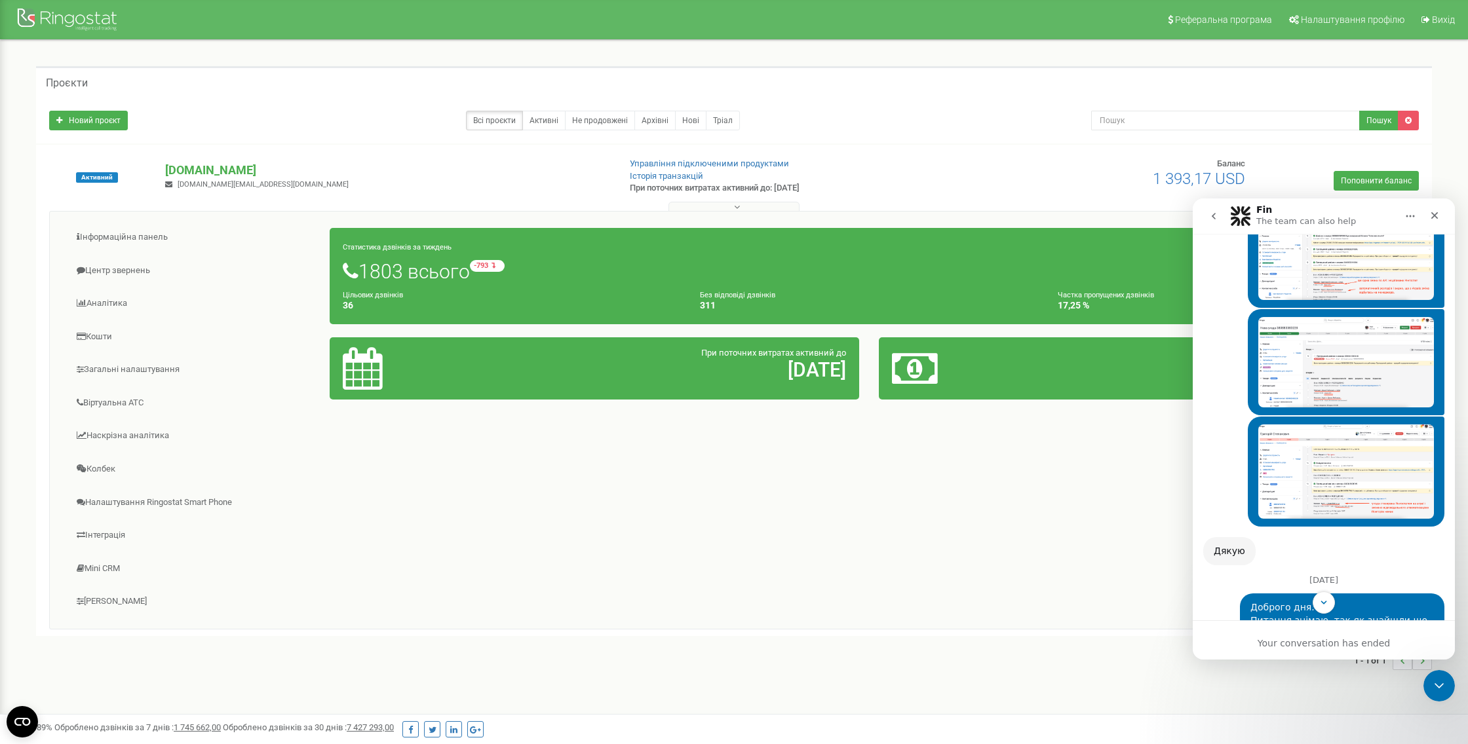
click at [1212, 218] on icon "go back" at bounding box center [1213, 216] width 10 height 10
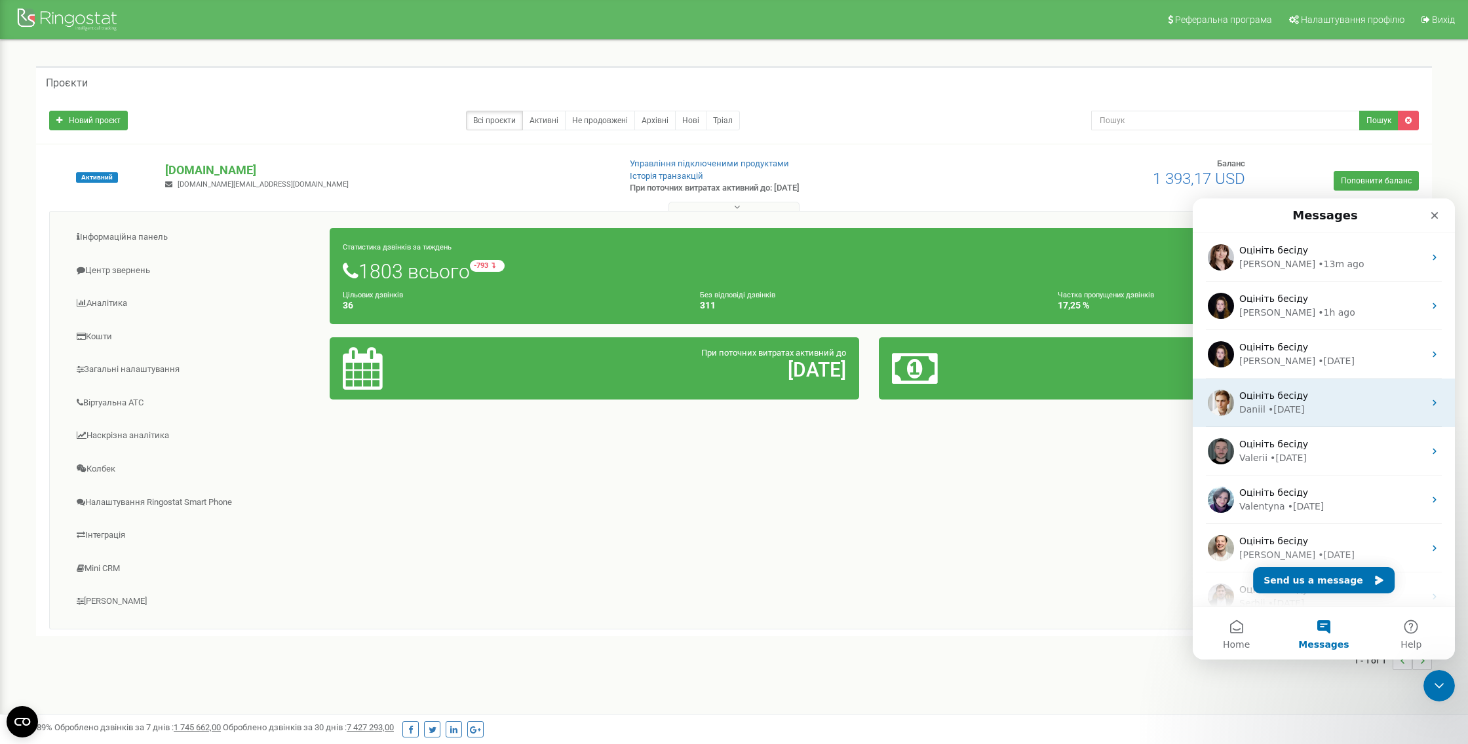
click at [1271, 391] on span "Оцініть бесіду" at bounding box center [1273, 396] width 69 height 10
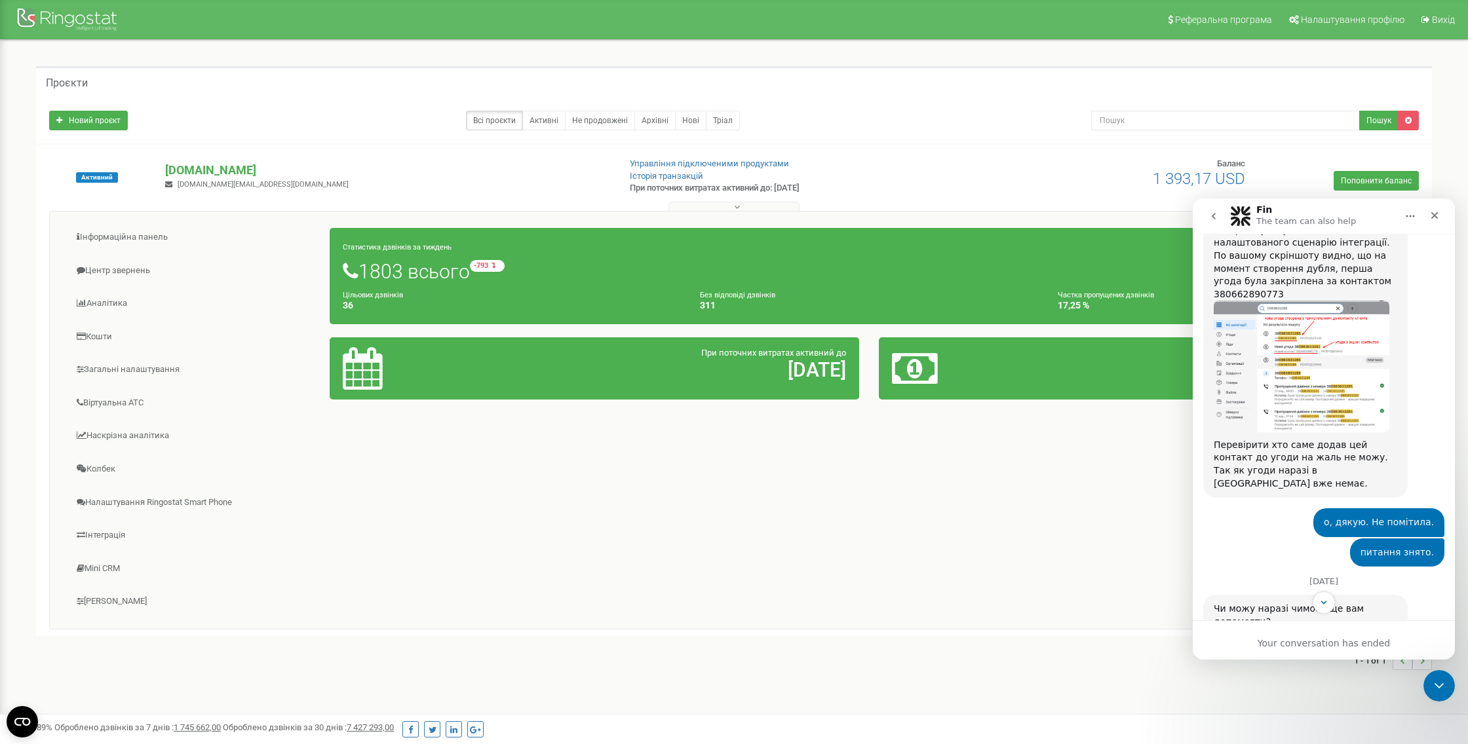
scroll to position [1942, 0]
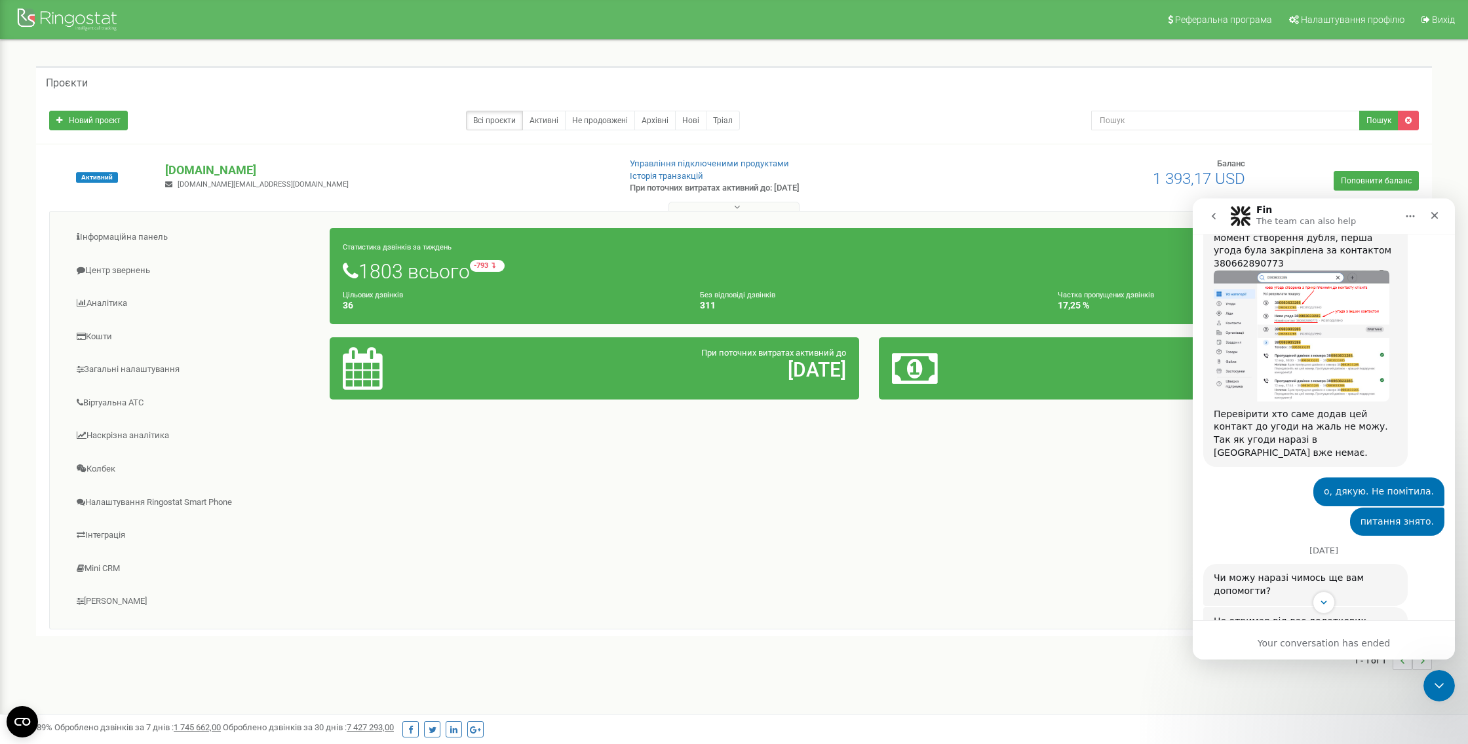
click at [1215, 219] on icon "go back" at bounding box center [1214, 216] width 4 height 7
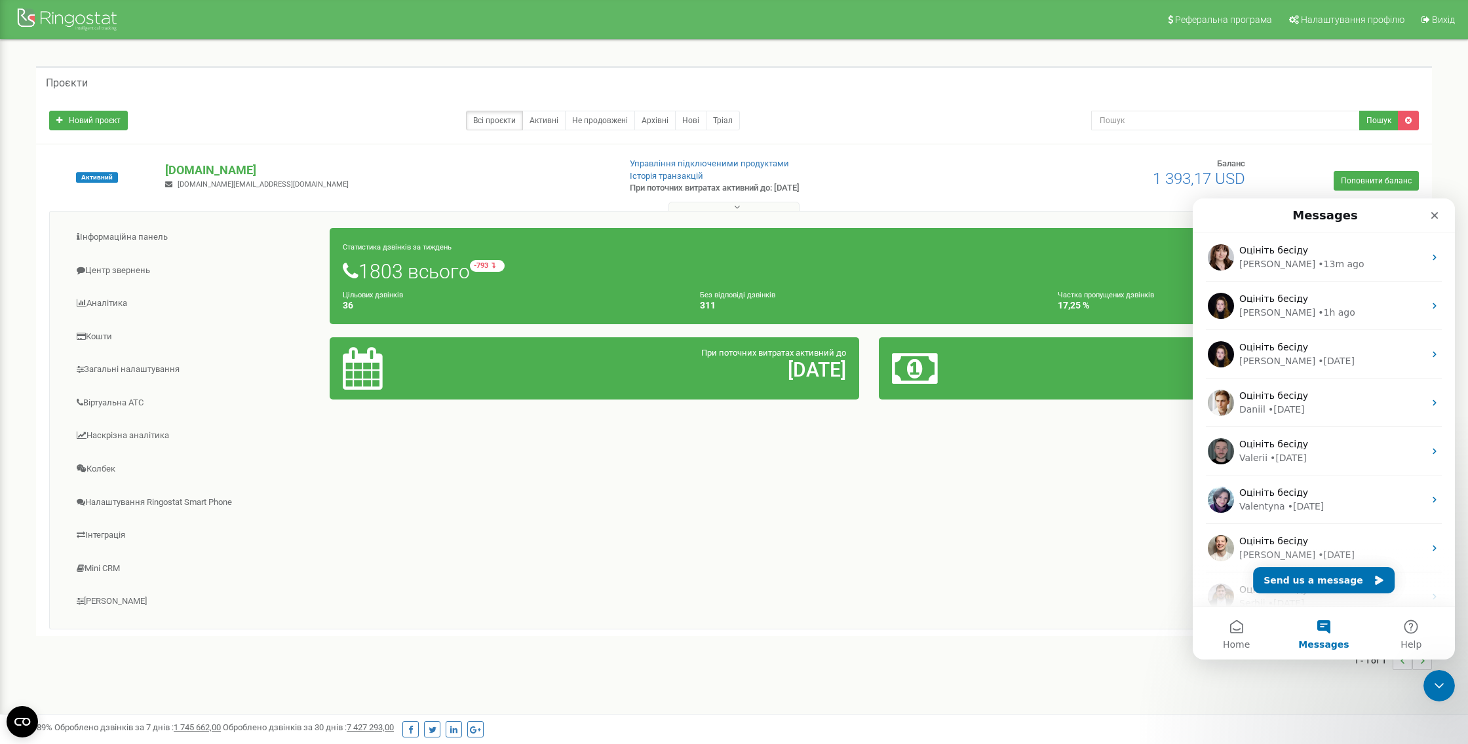
scroll to position [0, 0]
click at [1258, 306] on div "[PERSON_NAME]" at bounding box center [1277, 313] width 76 height 14
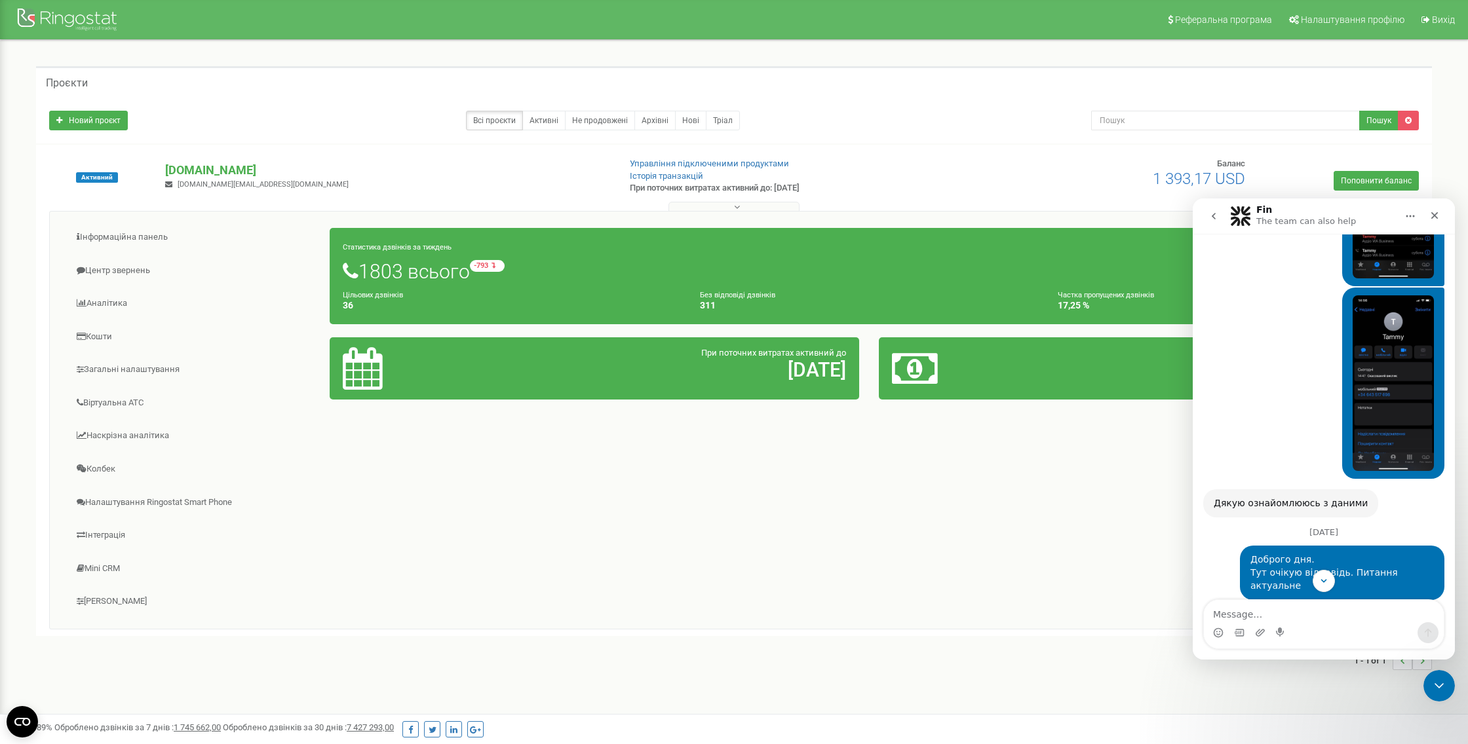
scroll to position [3723, 0]
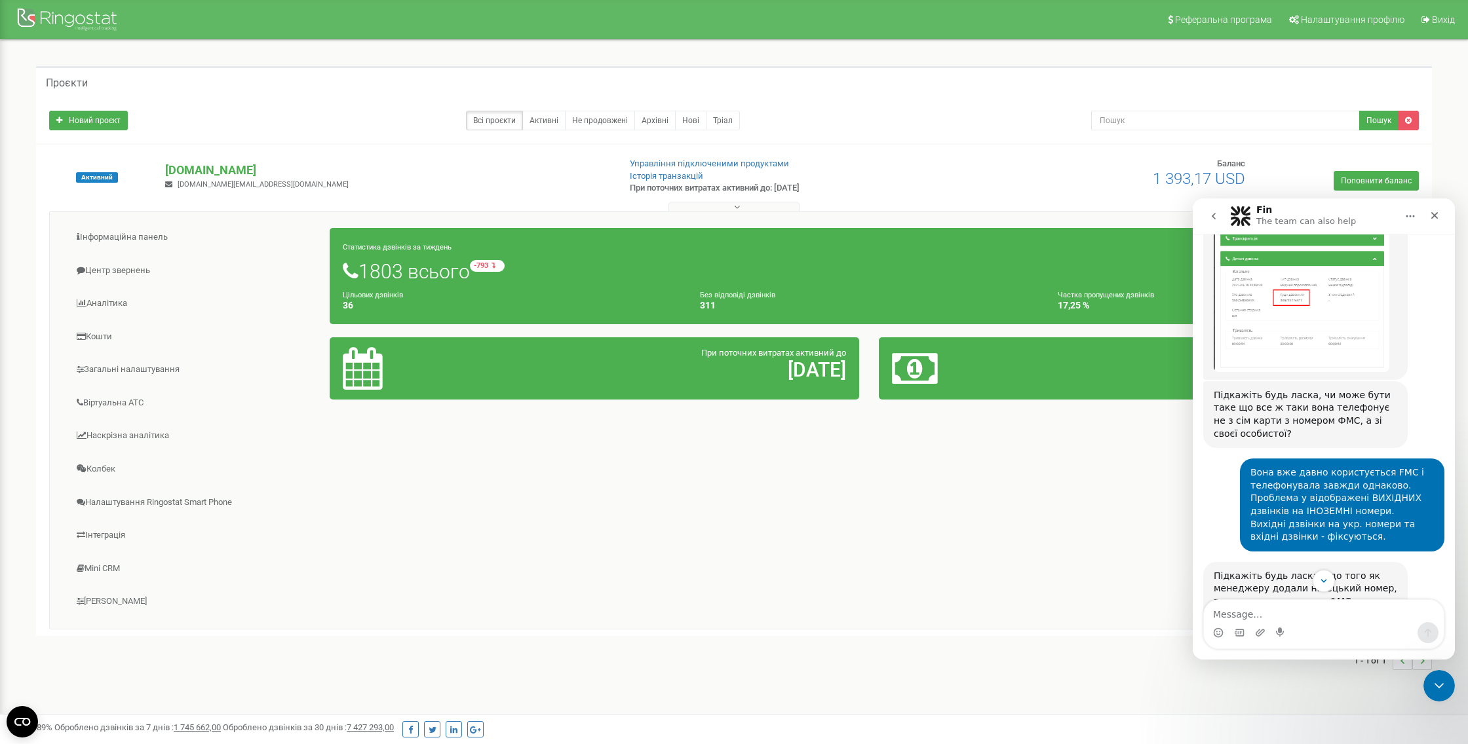
click at [1206, 217] on button "go back" at bounding box center [1213, 216] width 25 height 25
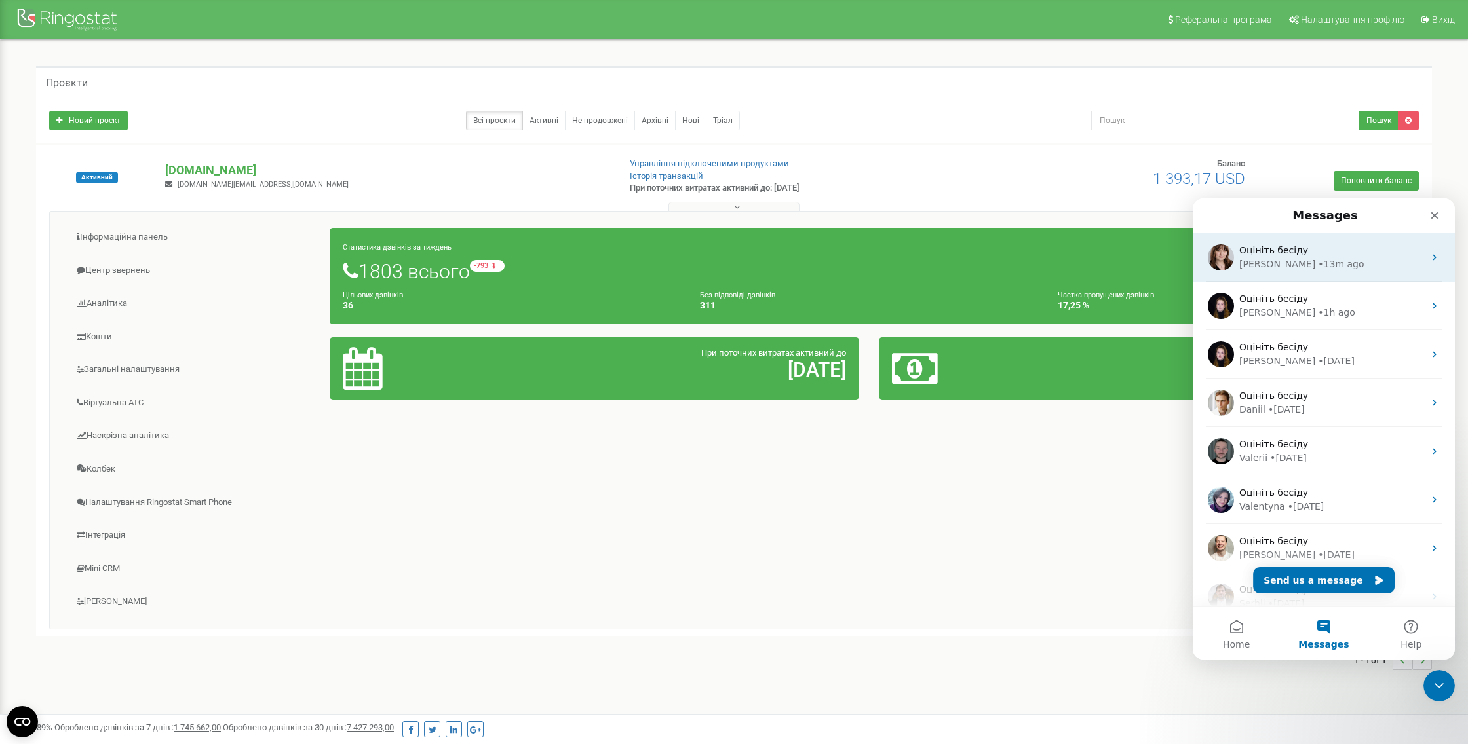
click at [1254, 254] on span "Оцініть бесіду" at bounding box center [1273, 250] width 69 height 10
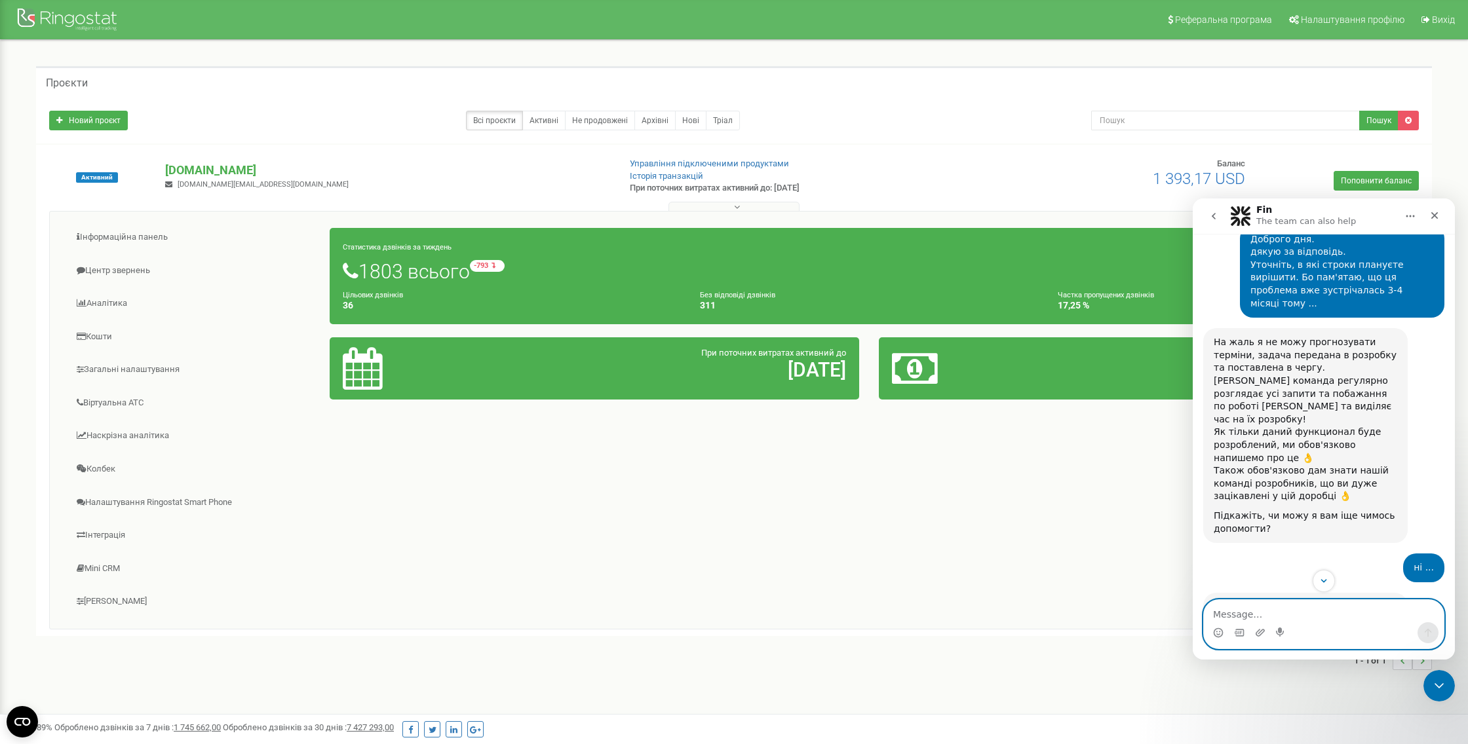
scroll to position [1183, 0]
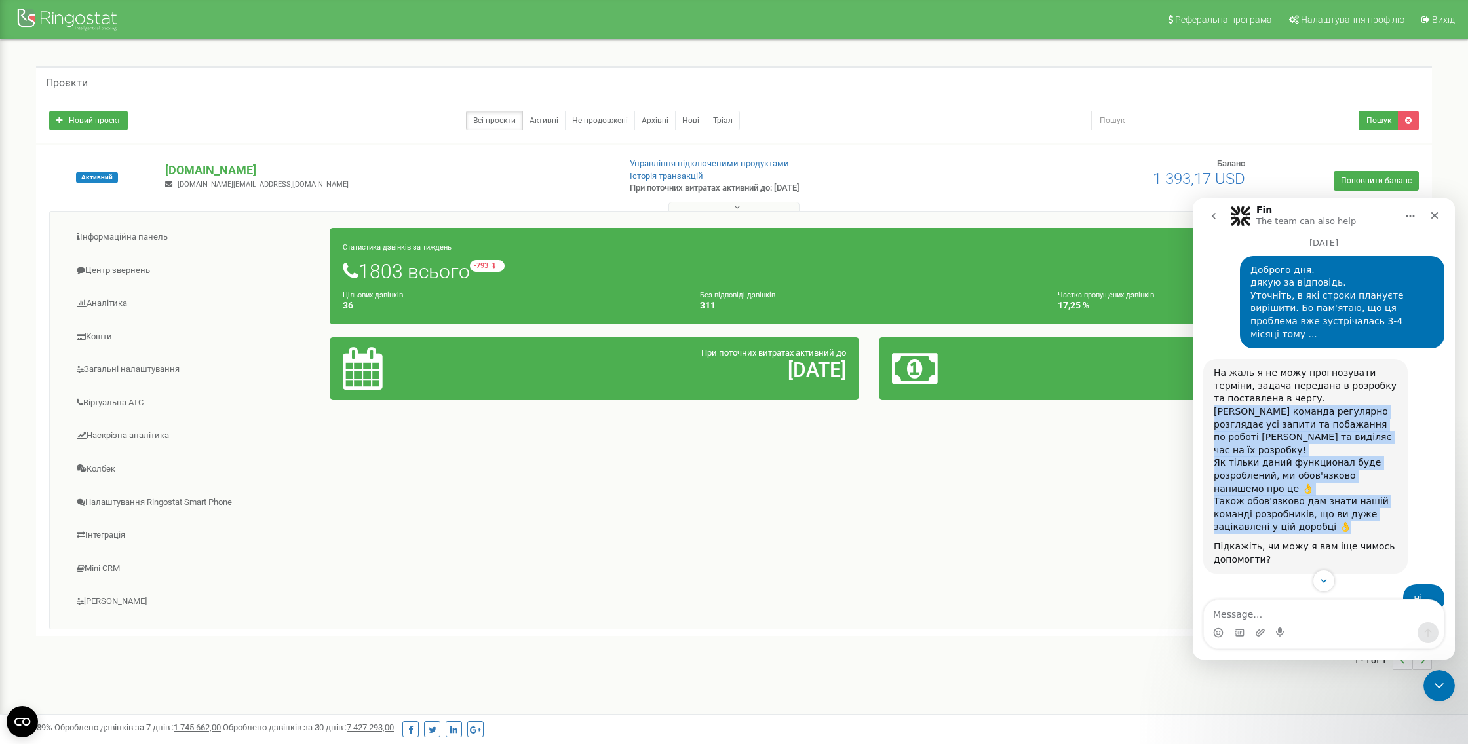
drag, startPoint x: 1213, startPoint y: 363, endPoint x: 1390, endPoint y: 472, distance: 208.2
click at [1390, 472] on div "На жаль я не можу прогнозувати терміни, задача передана в розробку та поставлен…" at bounding box center [1305, 466] width 183 height 199
copy div "[PERSON_NAME] команда регулярно розглядає усі запити та побажання по роботі [PE…"
click at [1215, 216] on icon "go back" at bounding box center [1213, 216] width 10 height 10
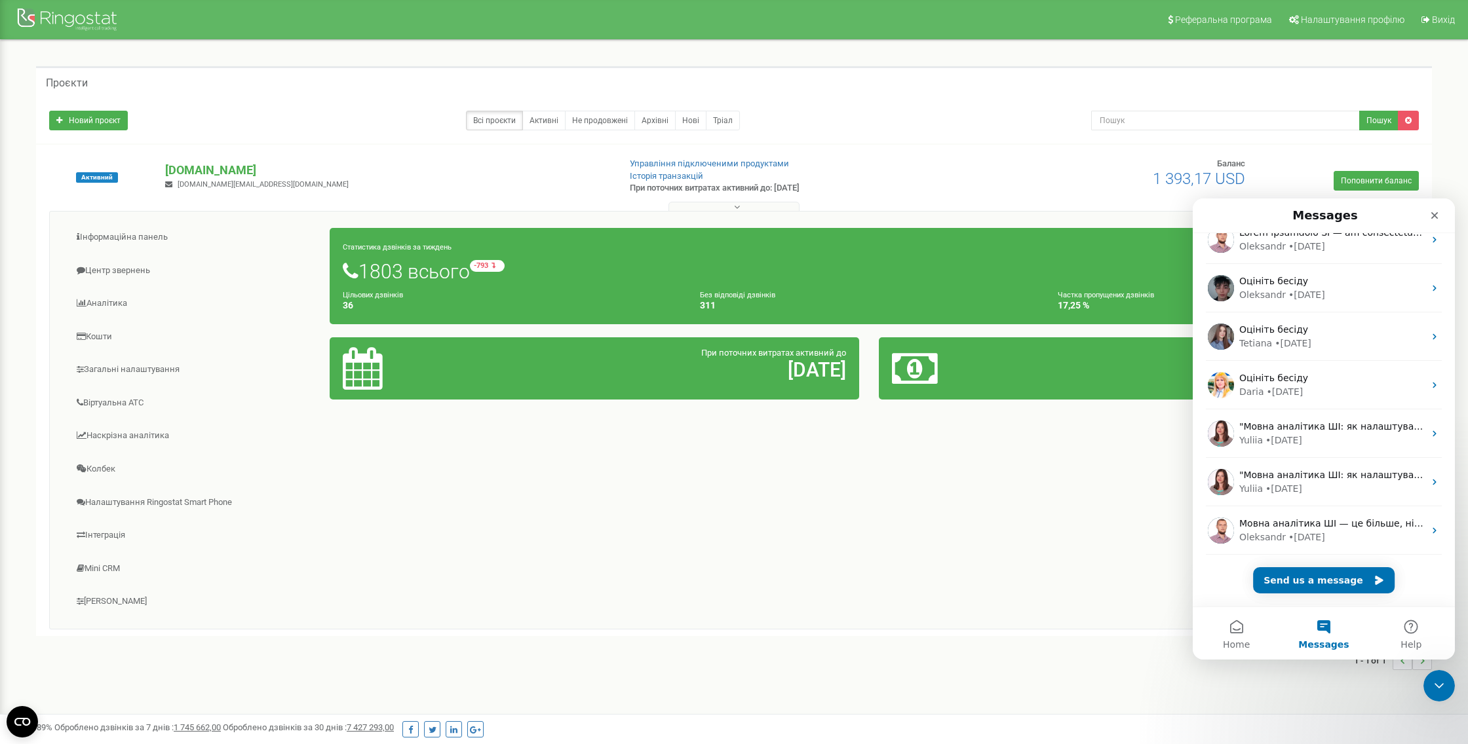
scroll to position [0, 0]
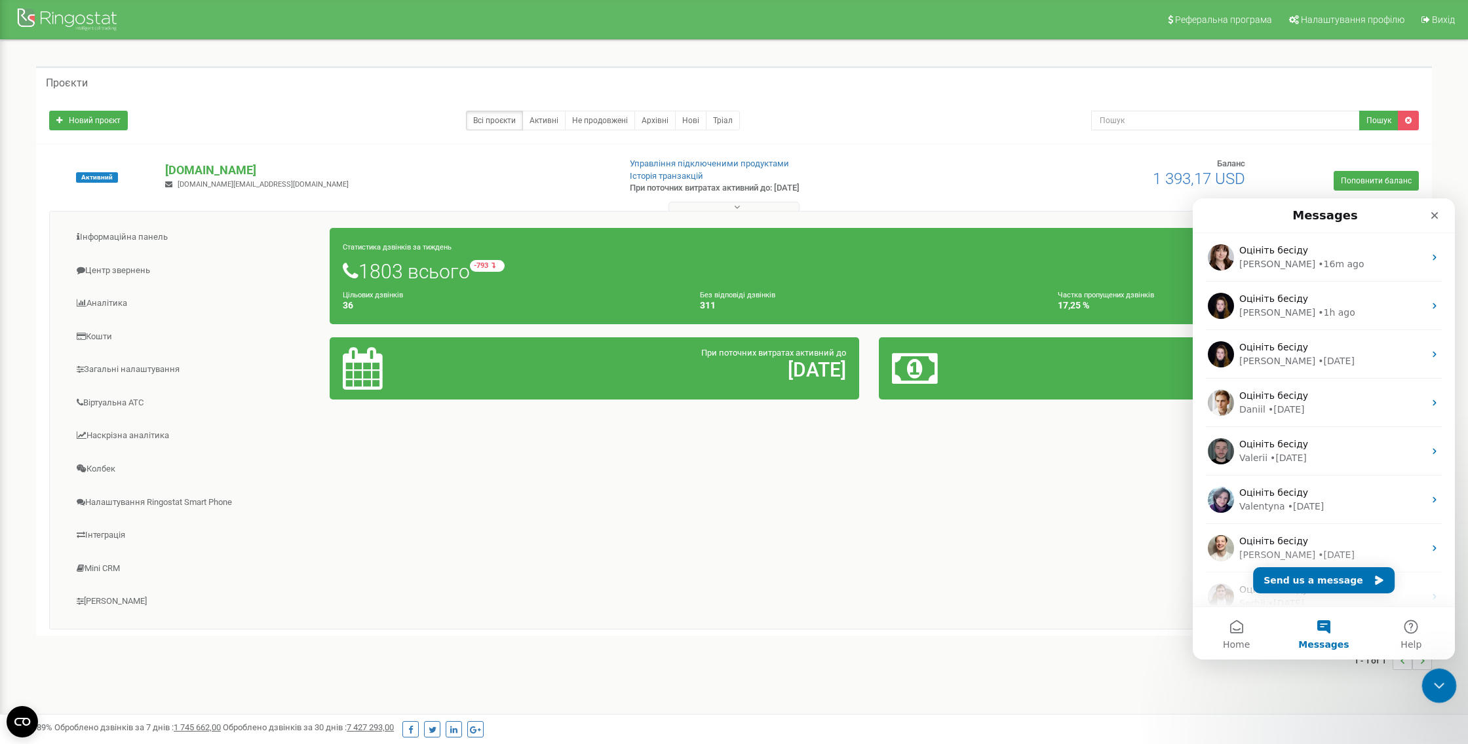
click at [1438, 691] on icon "Close Intercom Messenger" at bounding box center [1437, 684] width 16 height 16
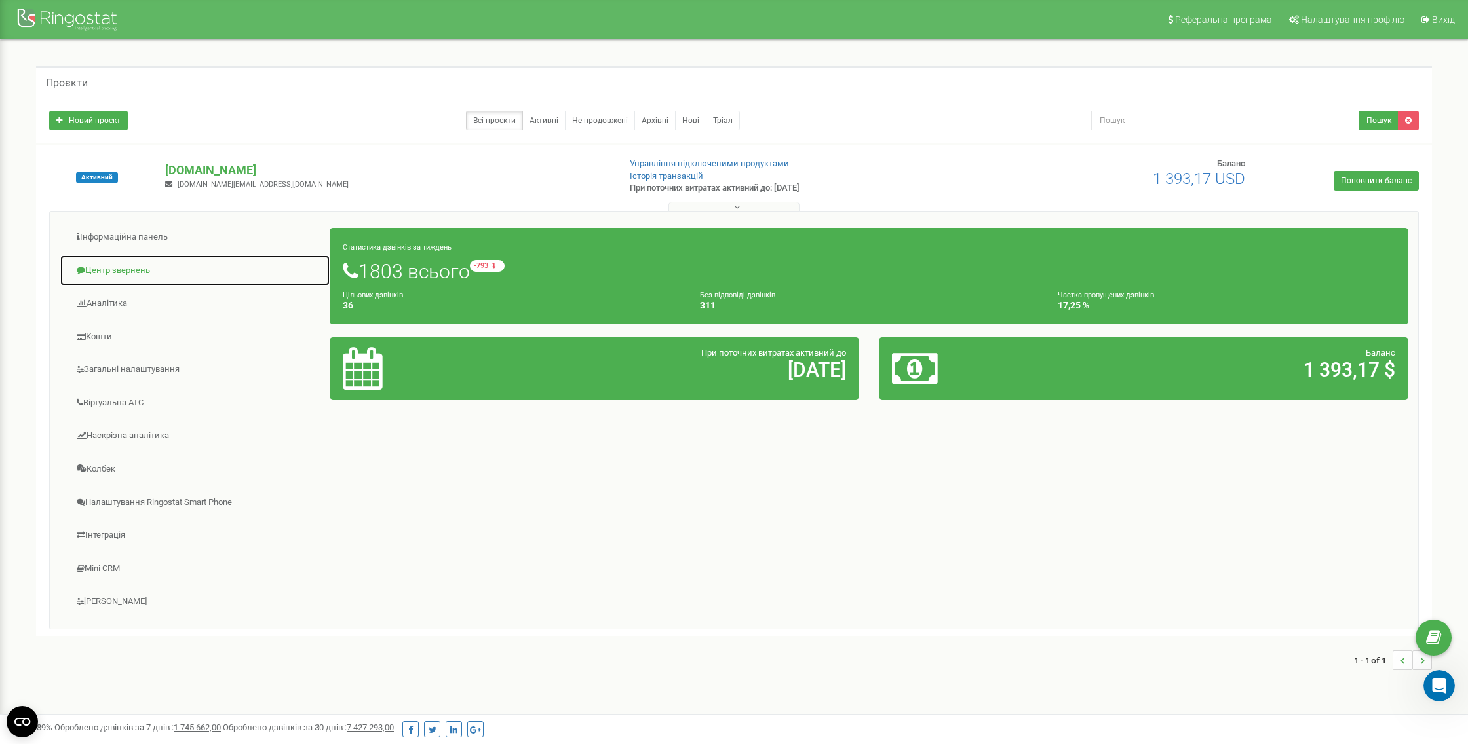
click at [132, 270] on link "Центр звернень" at bounding box center [195, 271] width 271 height 32
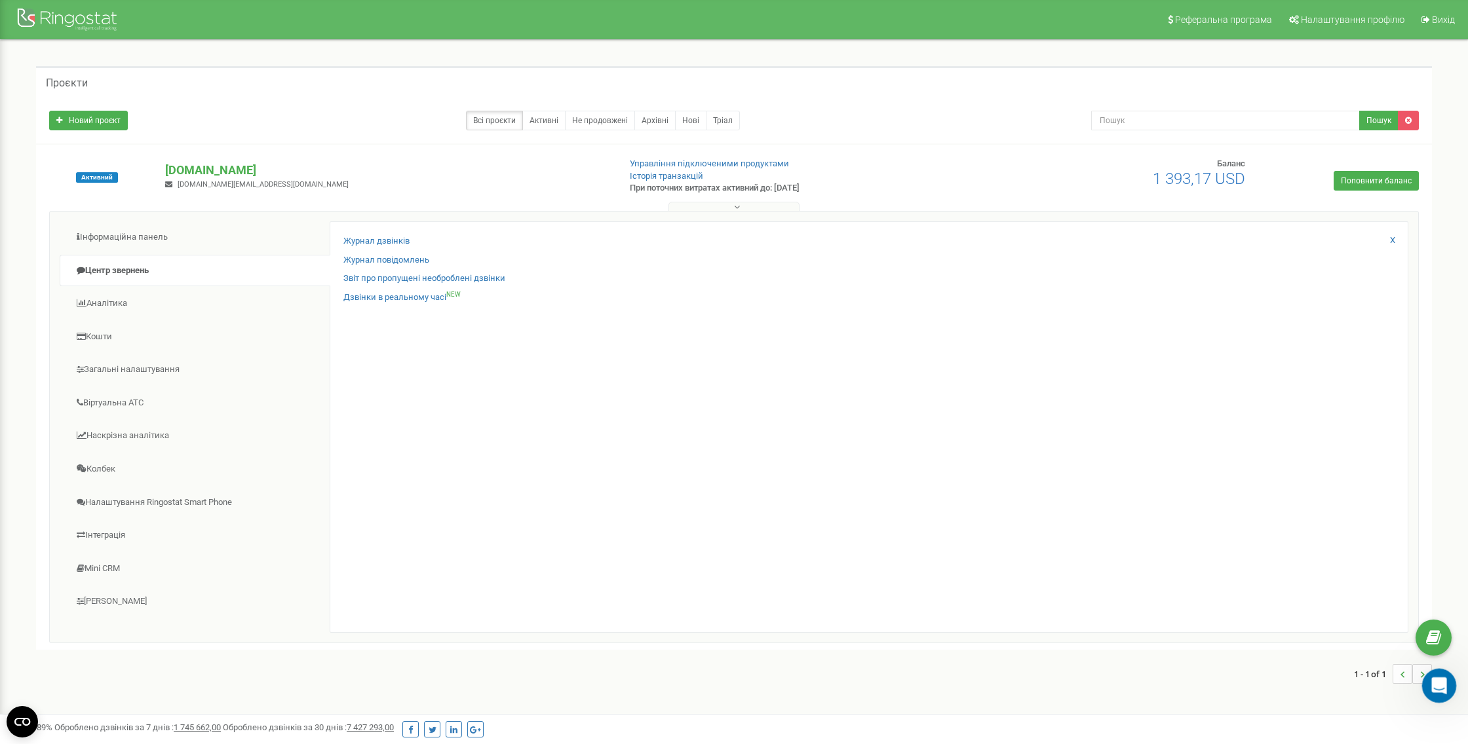
click at [1441, 681] on icon "Open Intercom Messenger" at bounding box center [1437, 685] width 22 height 22
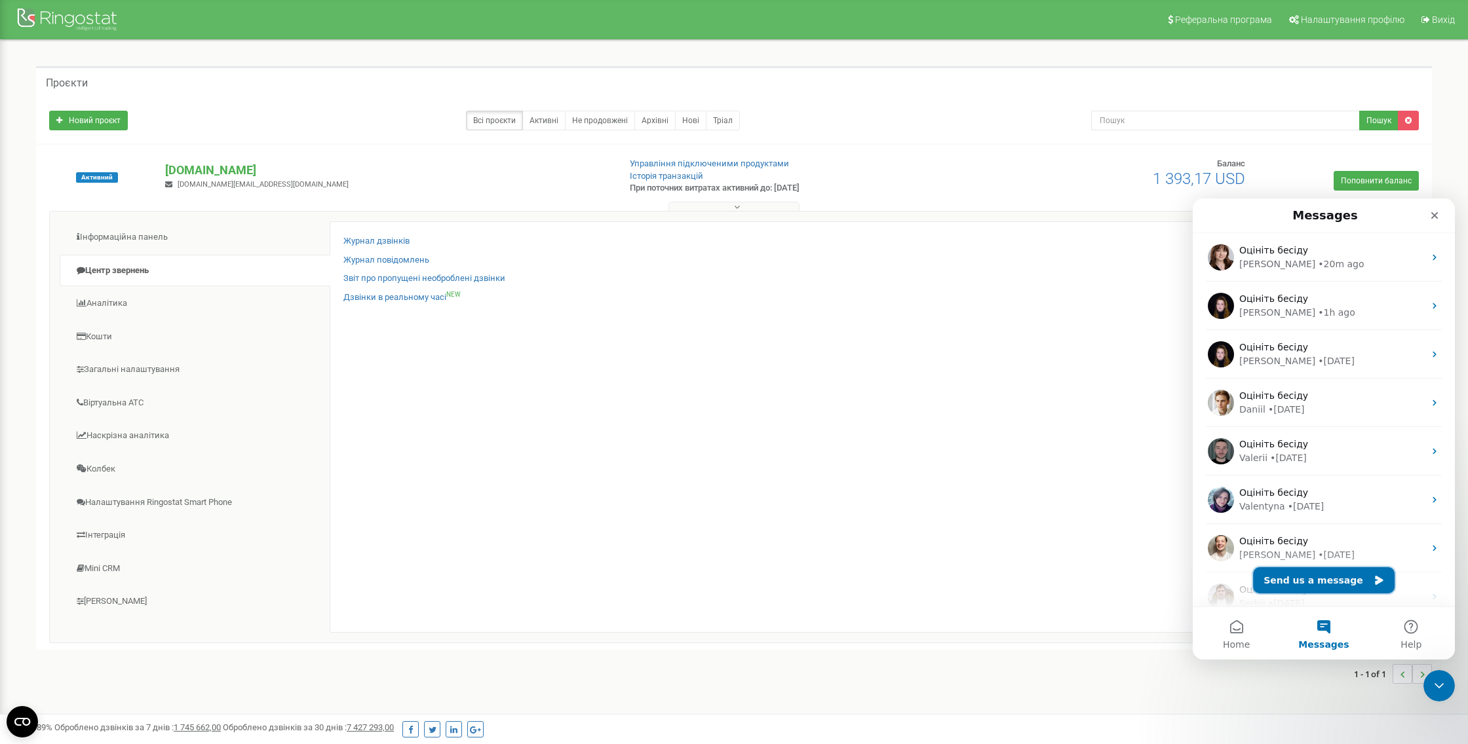
click at [1318, 581] on button "Send us a message" at bounding box center [1324, 580] width 142 height 26
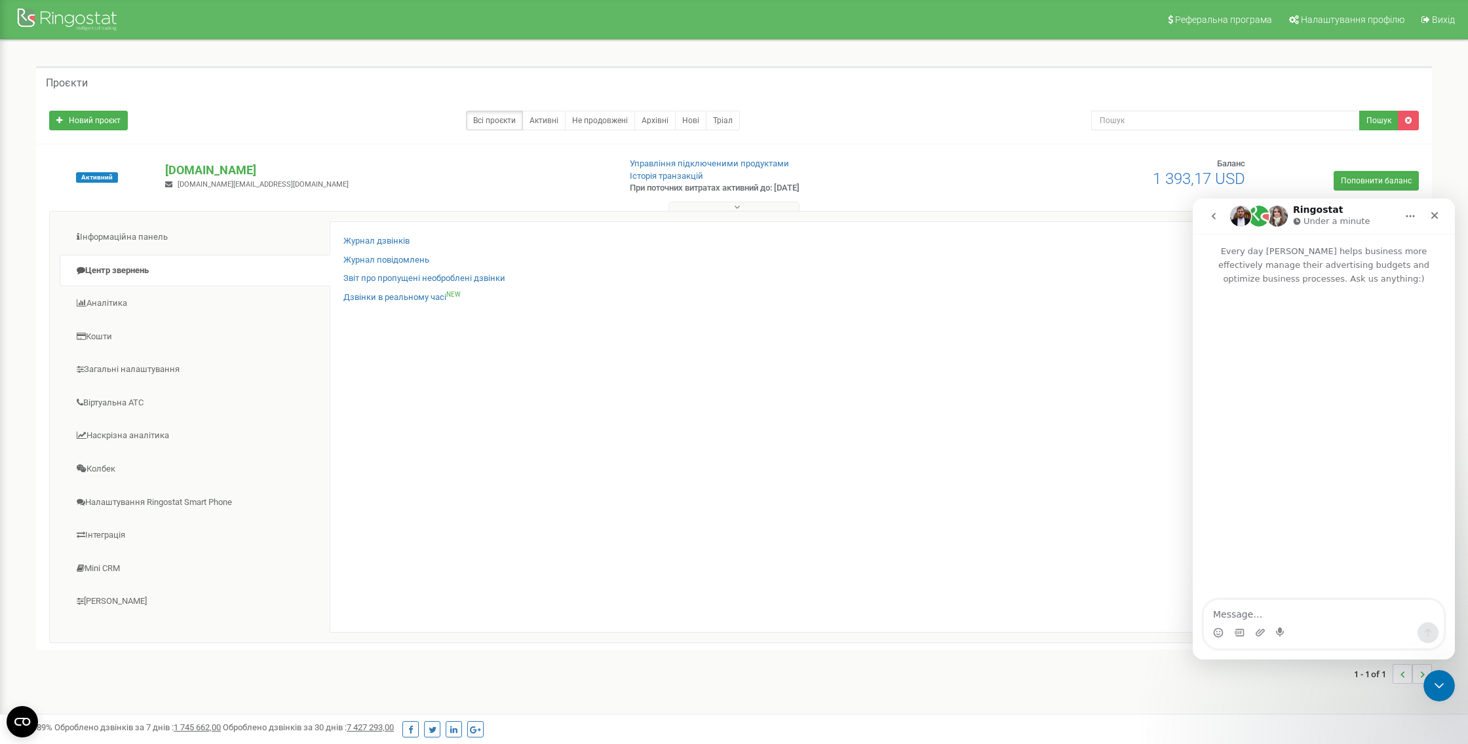
click at [1220, 613] on textarea "Message…" at bounding box center [1324, 611] width 240 height 22
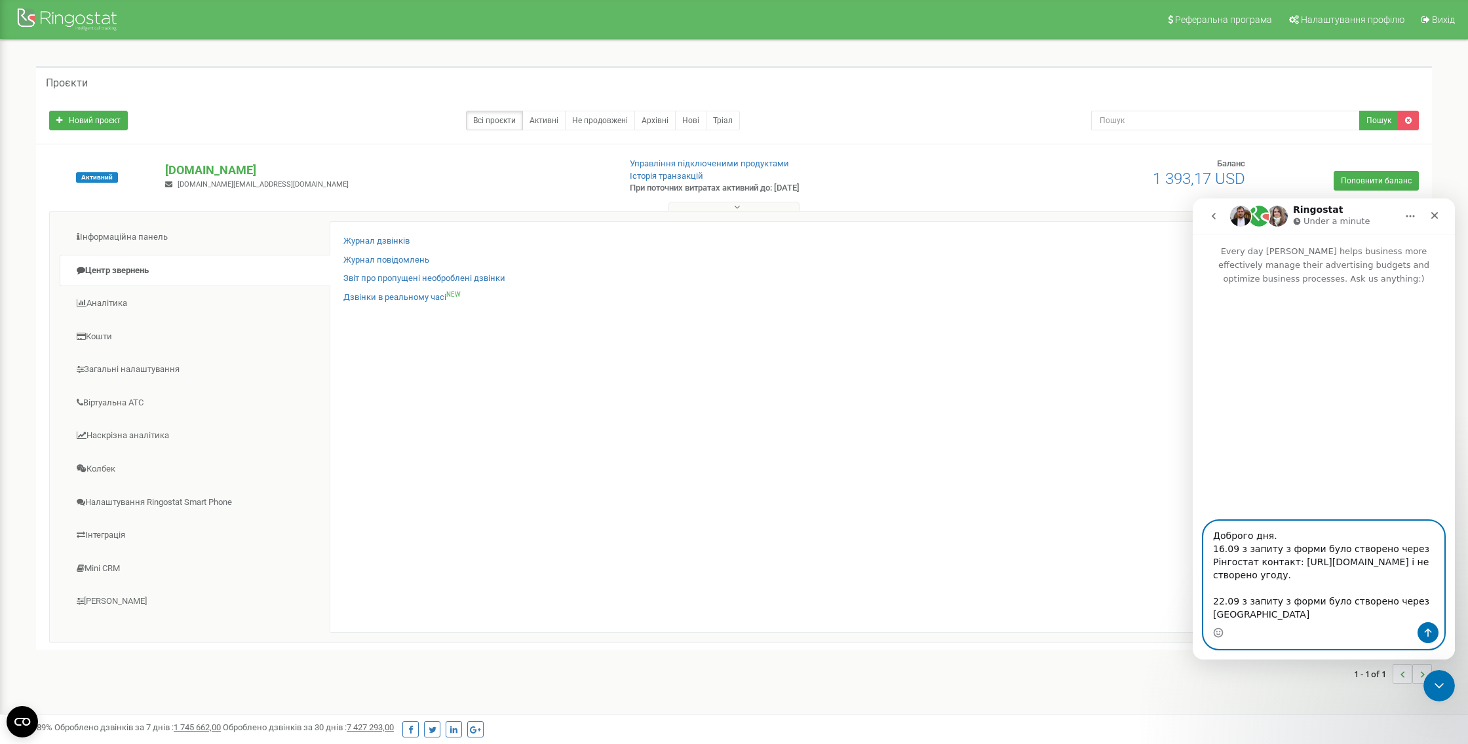
scroll to position [8, 0]
click at [1257, 619] on textarea "Доброго дня. 16.09 з запиту з форми було створено через Рінгостат контакт: [URL…" at bounding box center [1324, 572] width 240 height 101
click at [1348, 617] on textarea "Доброго дня. 16.09 з запиту з форми було створено через Рінгостат контакт: [URL…" at bounding box center [1324, 572] width 240 height 101
paste textarea "[URL][DOMAIN_NAME]"
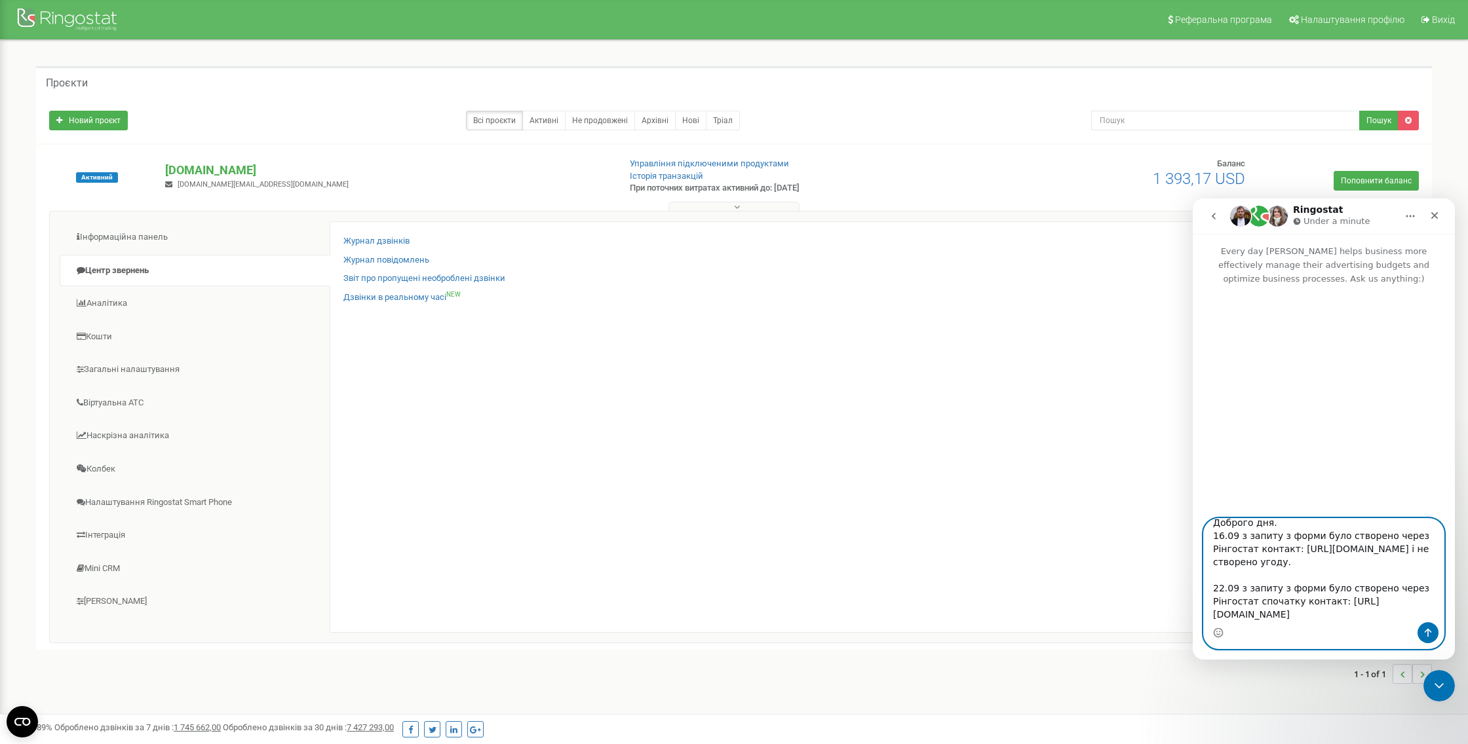
scroll to position [34, 0]
click at [1242, 581] on textarea "Доброго дня. 16.09 з запиту з форми було створено через Рінгостат контакт: [URL…" at bounding box center [1324, 571] width 240 height 104
click at [1403, 603] on textarea "Доброго дня. 16.09 з запиту з форми було створено через Рінгостат контакт: [URL…" at bounding box center [1324, 571] width 240 height 104
type textarea "Доброго дня. 16.09 з запиту з форми було створено через Рінгостат контакт: [URL…"
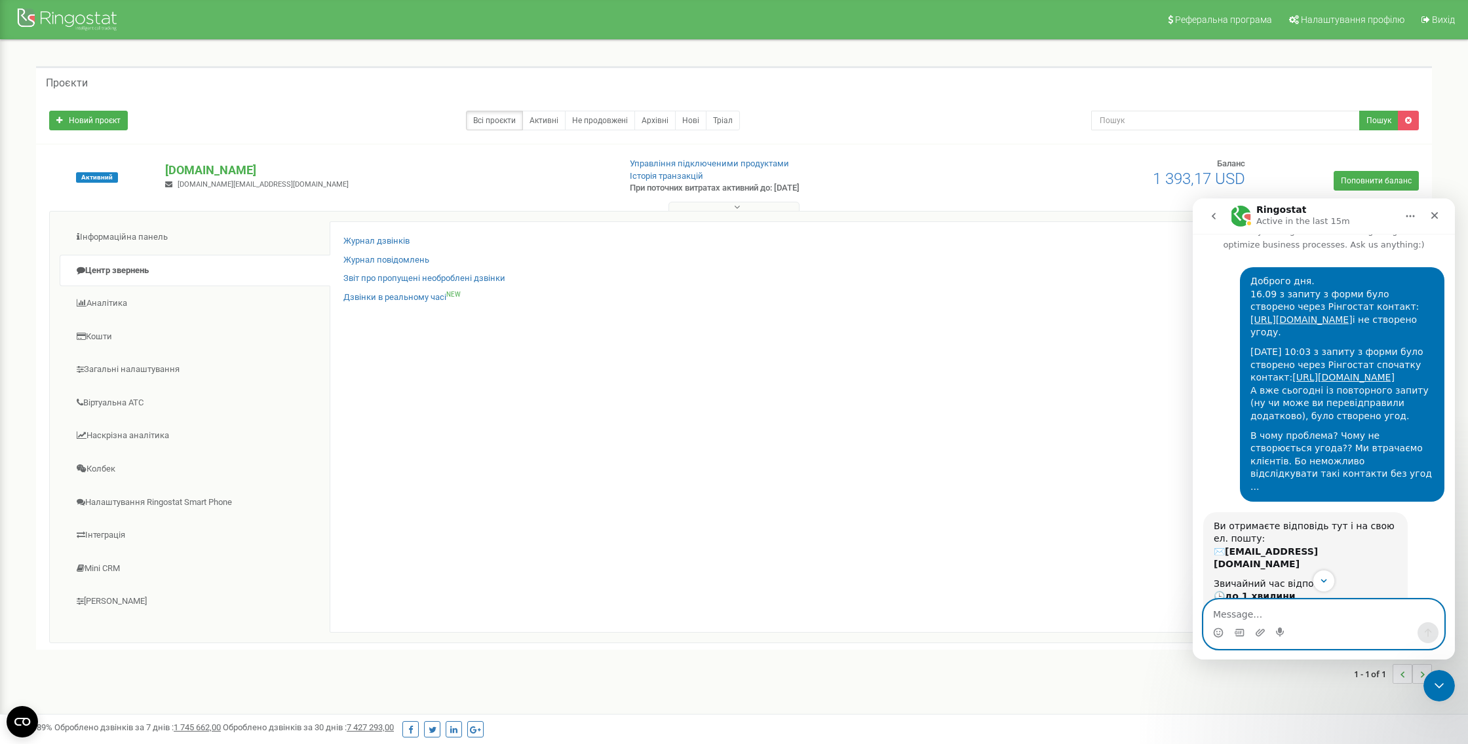
scroll to position [35, 0]
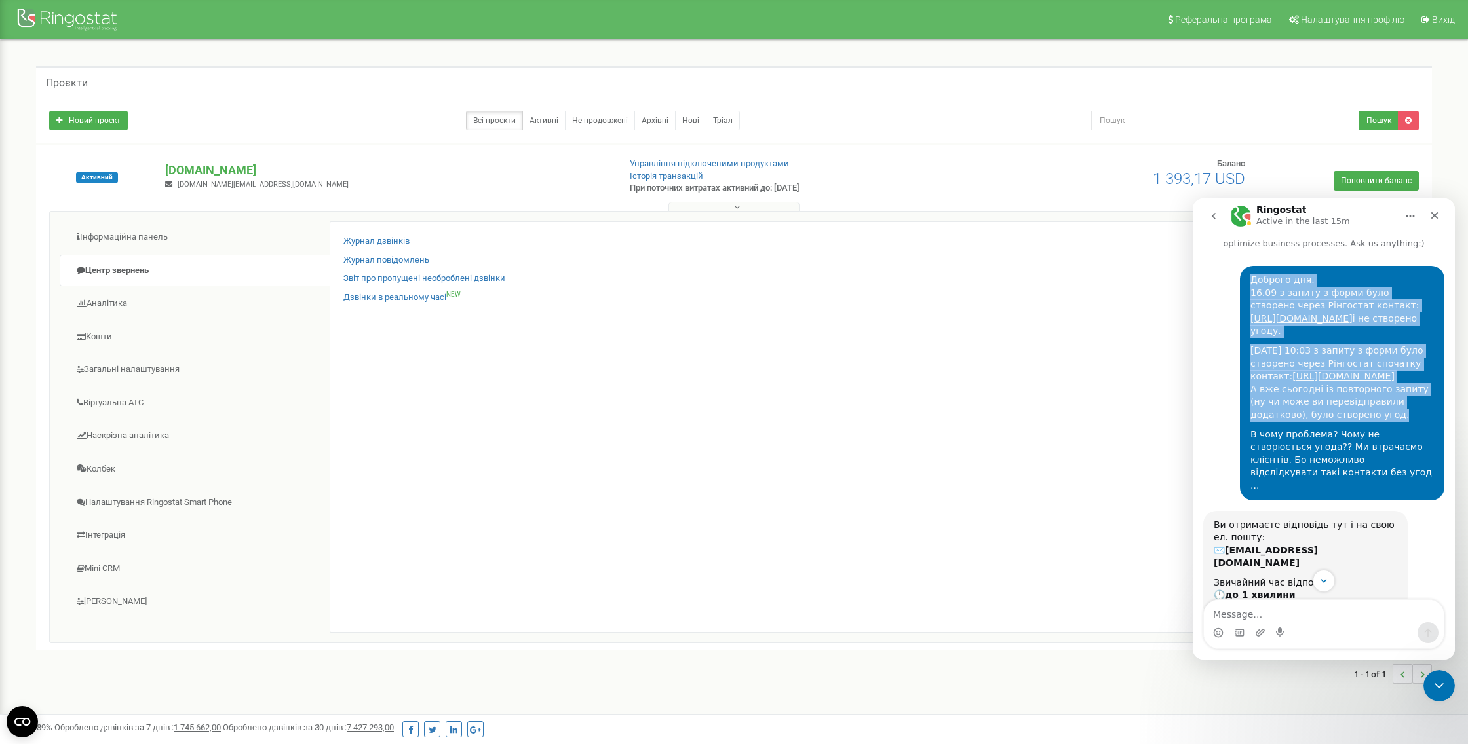
drag, startPoint x: 1252, startPoint y: 283, endPoint x: 1343, endPoint y: 431, distance: 173.9
click at [1343, 431] on div "Доброго дня. 16.09 з запиту з форми було створено через Рінгостат контакт: [URL…" at bounding box center [1341, 383] width 183 height 219
copy div "Доброго дня. 16.09 з запиту з форми було створено через Рінгостат контакт: [URL…"
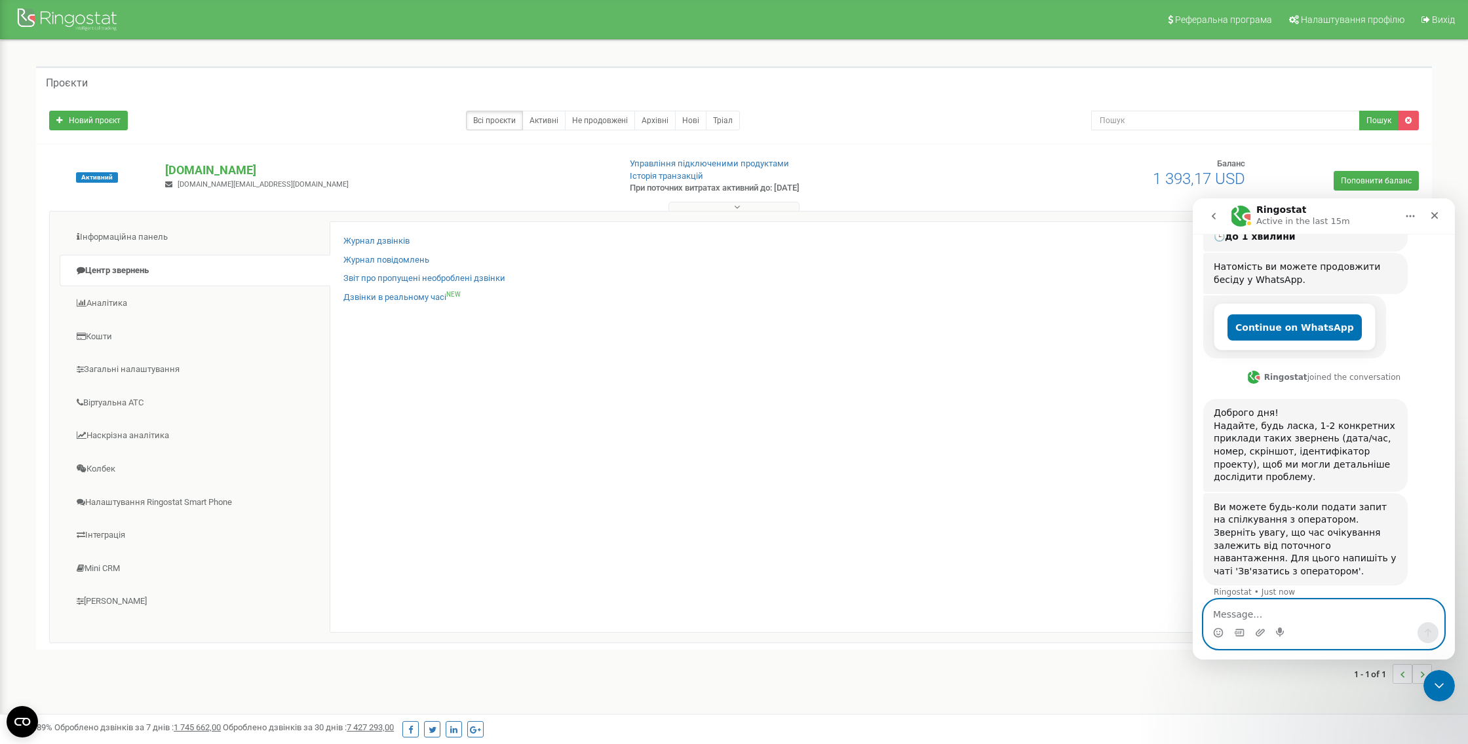
click at [1241, 613] on textarea "Message…" at bounding box center [1324, 611] width 240 height 22
type textarea "п"
type textarea "лператор"
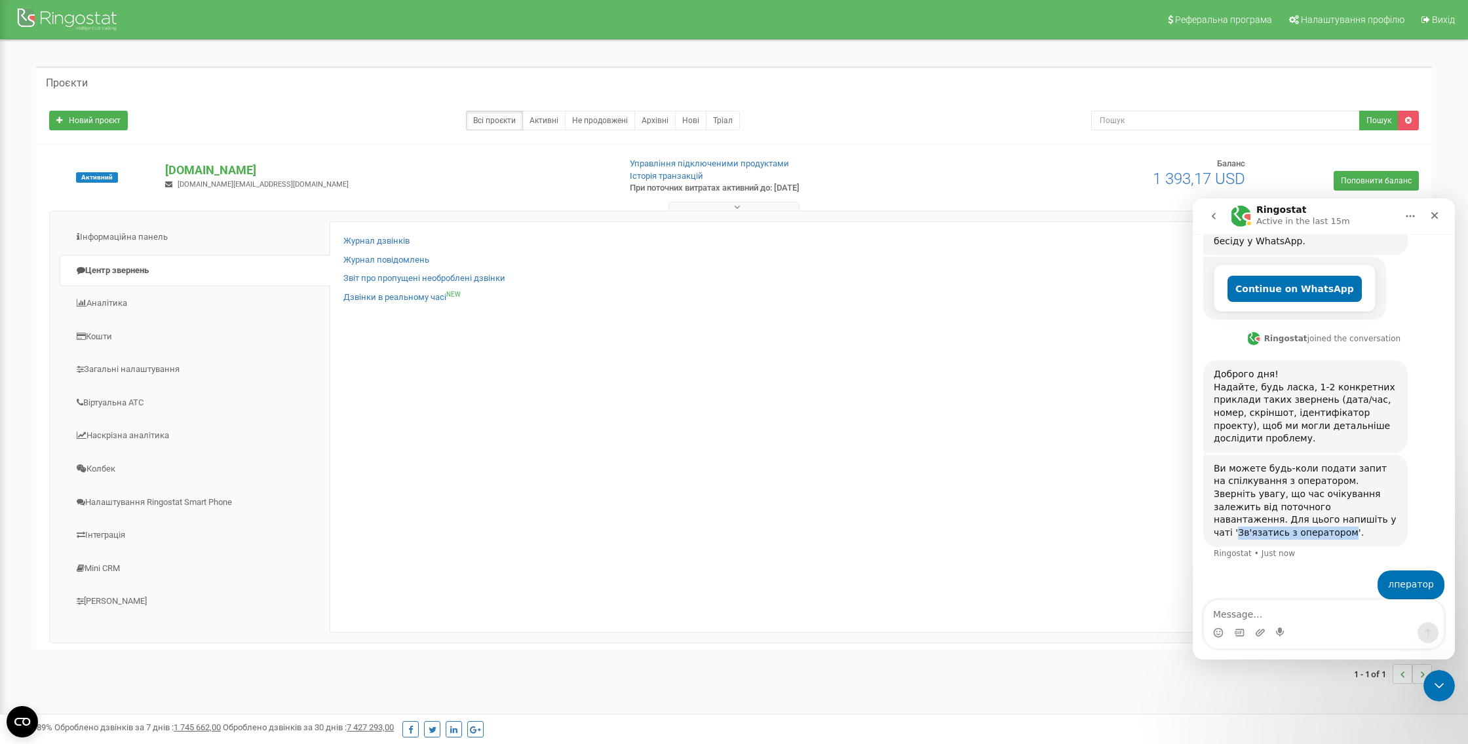
drag, startPoint x: 1287, startPoint y: 506, endPoint x: 1268, endPoint y: 515, distance: 21.1
click at [1268, 515] on div "Ви можете будь-коли подати запит на спілкування з оператором. Зверніть увагу, щ…" at bounding box center [1305, 501] width 183 height 77
copy div "Зв'язатись з оператором"
click at [1240, 614] on textarea "Message…" at bounding box center [1324, 611] width 240 height 22
paste textarea "Зв'язатись з оператором"
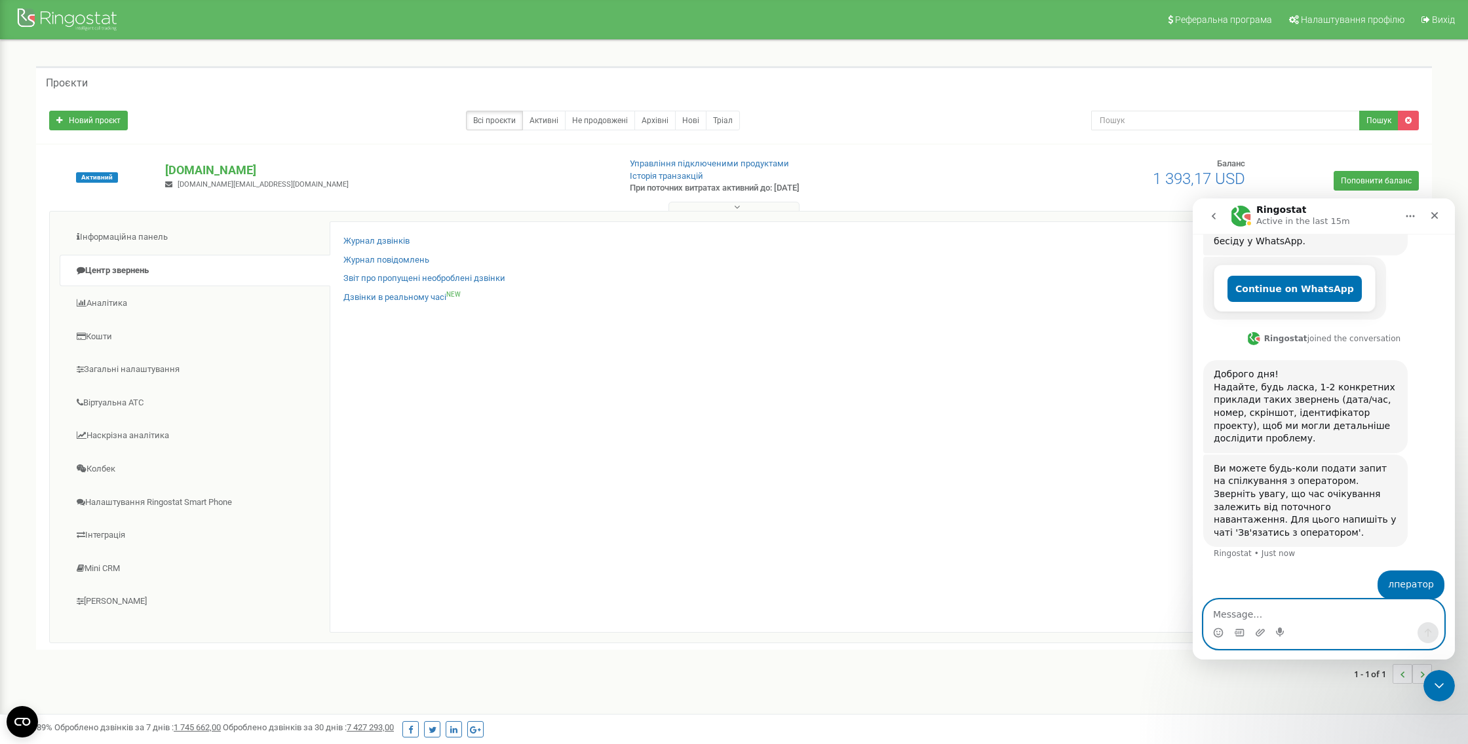
type textarea "Зв'язатись з оператором"
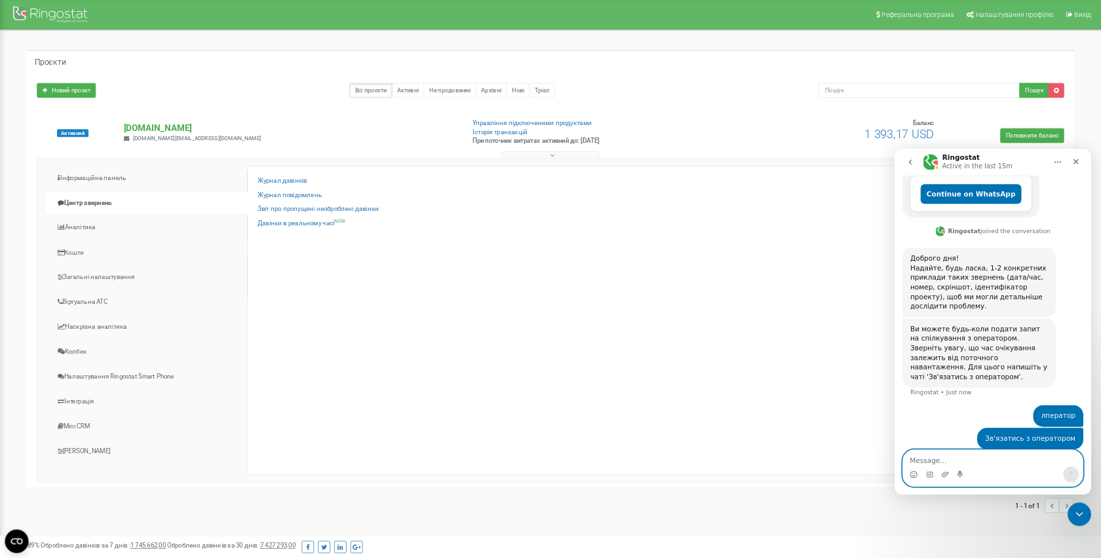
scroll to position [0, 0]
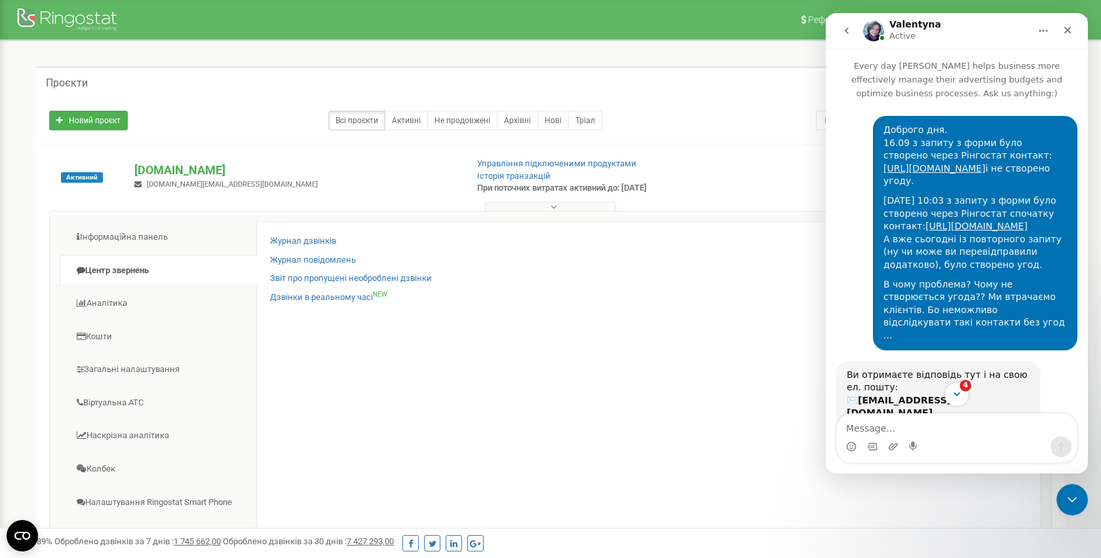
click at [953, 396] on icon "Scroll to bottom" at bounding box center [957, 395] width 12 height 12
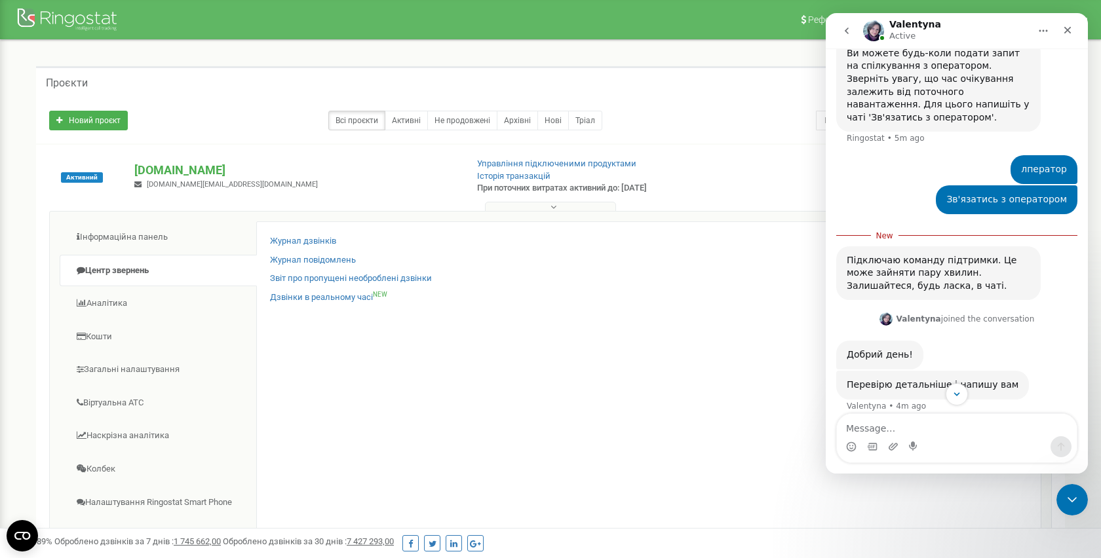
scroll to position [662, 0]
click at [1069, 497] on icon "Close Intercom Messenger" at bounding box center [1070, 498] width 16 height 16
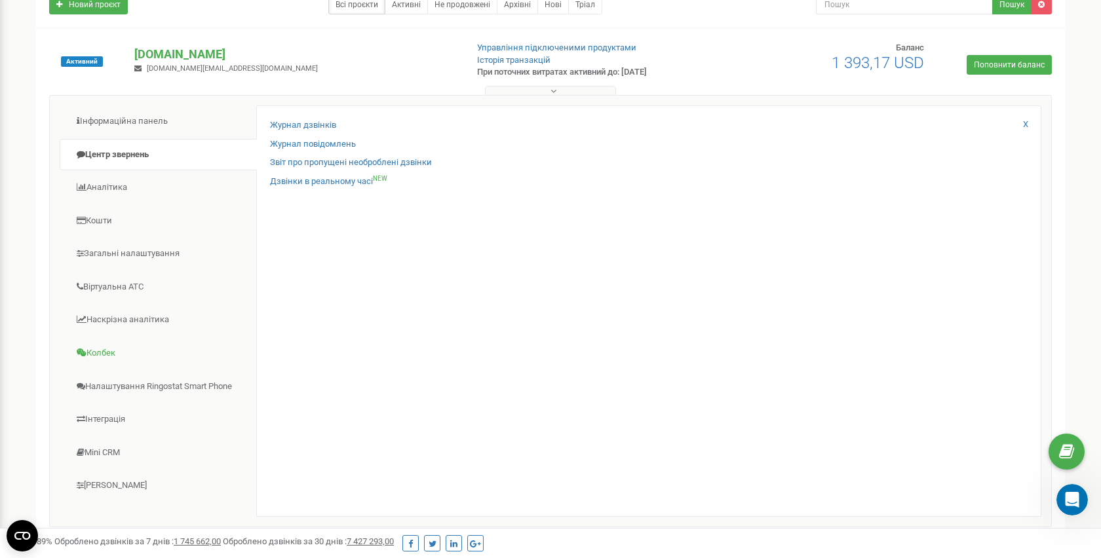
scroll to position [117, 0]
click at [114, 259] on link "Загальні налаштування" at bounding box center [158, 253] width 197 height 32
click at [300, 163] on link "Співробітники" at bounding box center [298, 162] width 57 height 12
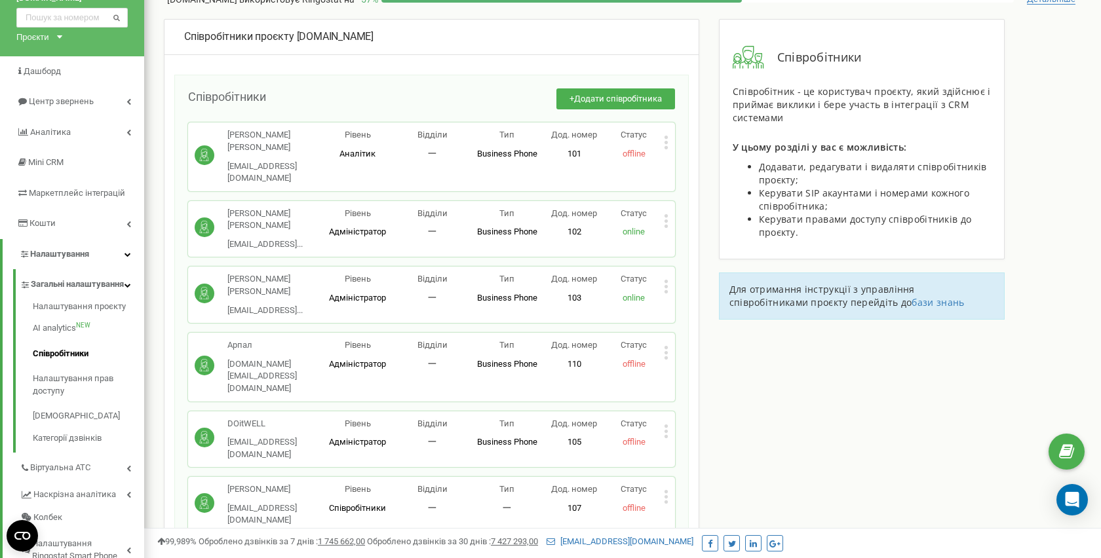
scroll to position [55, 0]
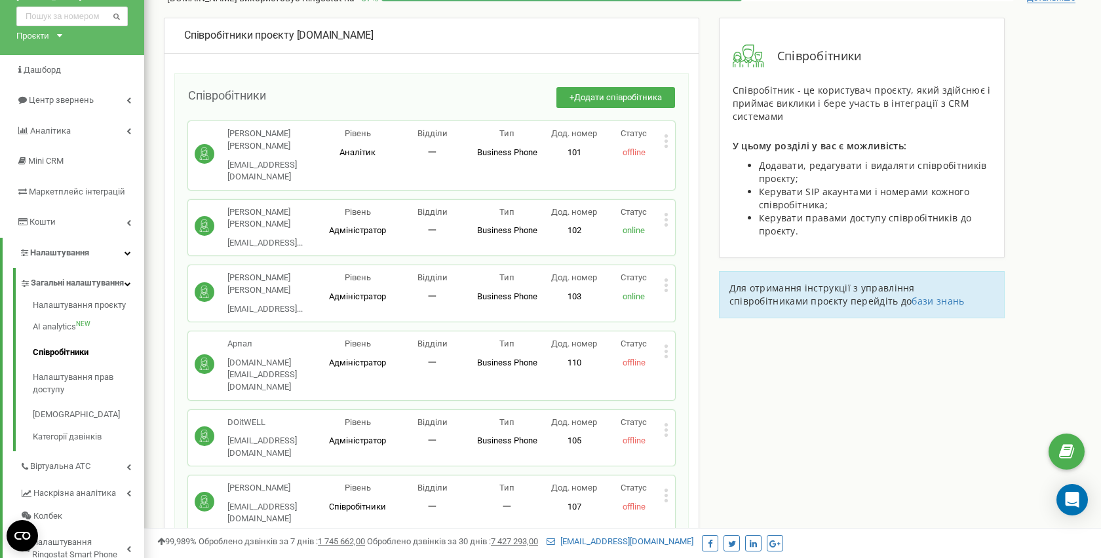
click at [664, 350] on icon at bounding box center [665, 351] width 3 height 3
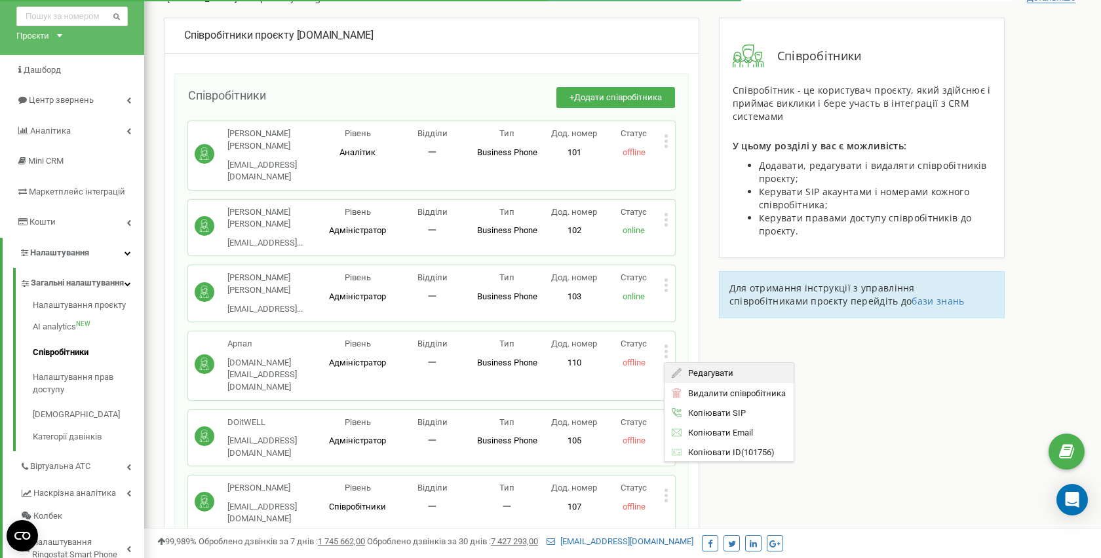
click at [705, 369] on span "Редагувати" at bounding box center [707, 373] width 52 height 9
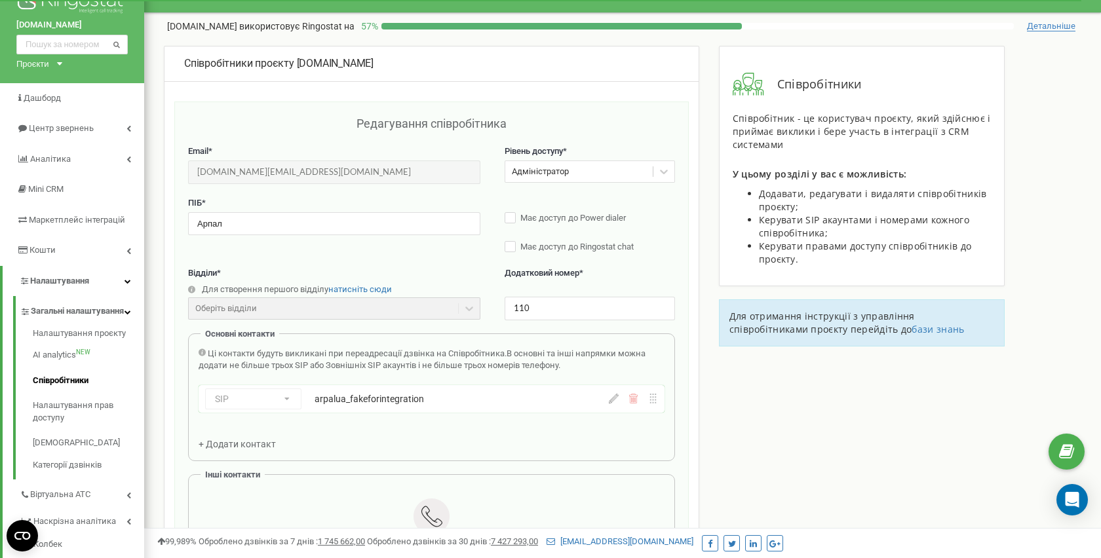
scroll to position [0, 0]
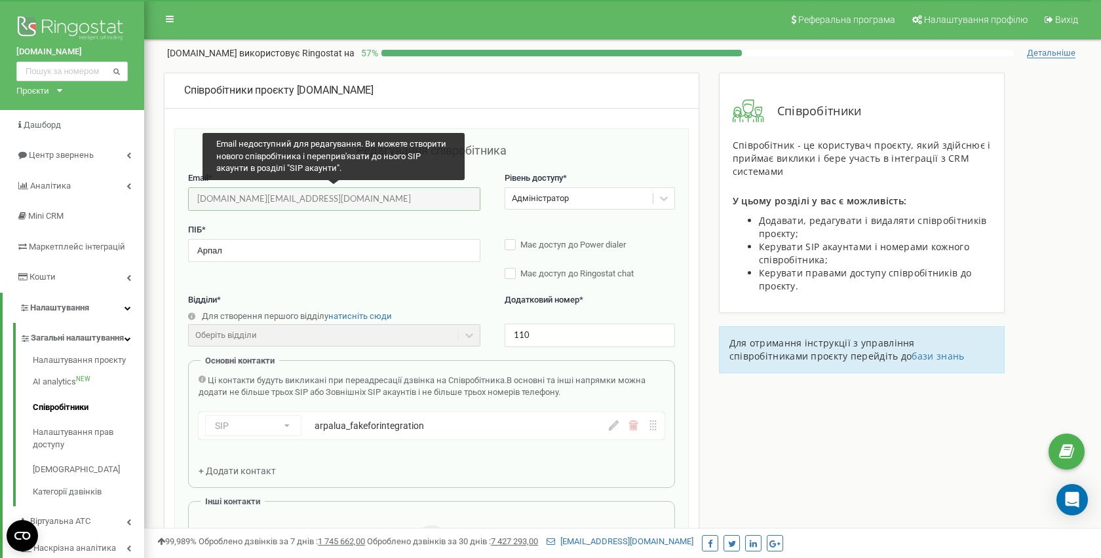
click at [256, 202] on input "[DOMAIN_NAME][EMAIL_ADDRESS][DOMAIN_NAME]" at bounding box center [334, 198] width 292 height 23
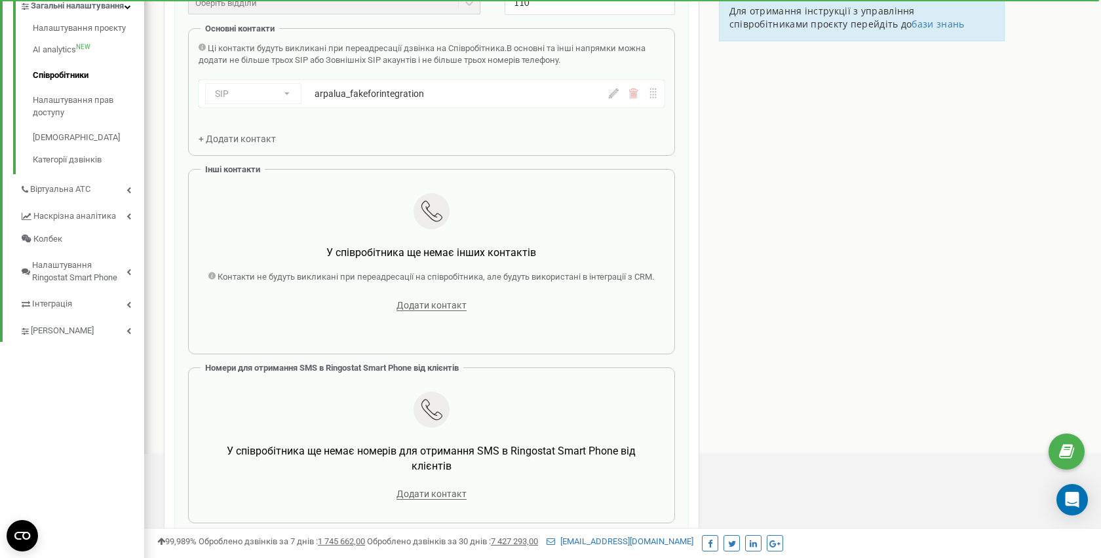
scroll to position [399, 0]
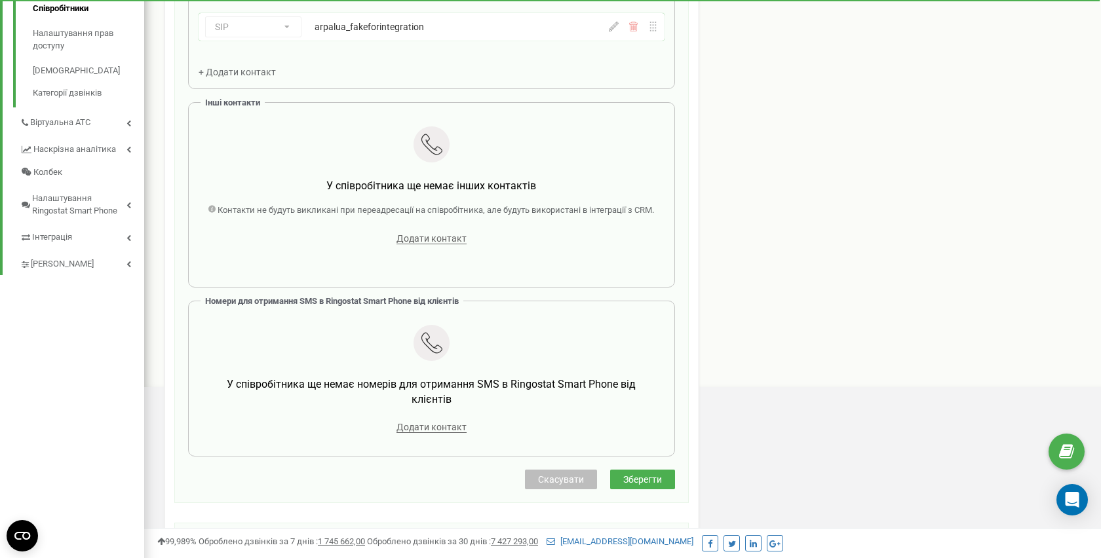
click at [553, 489] on button "Скасувати" at bounding box center [561, 480] width 72 height 20
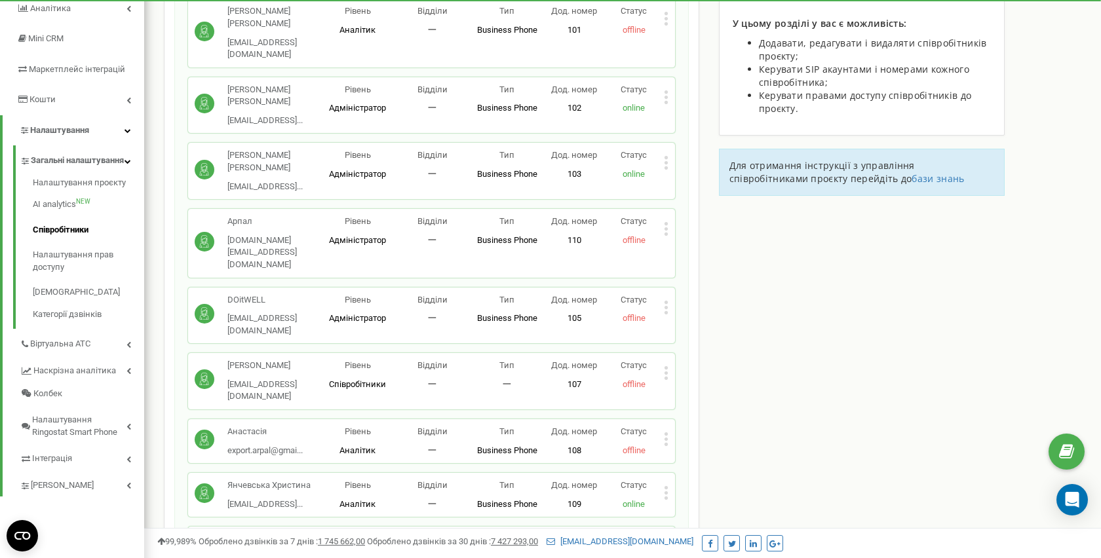
scroll to position [163, 0]
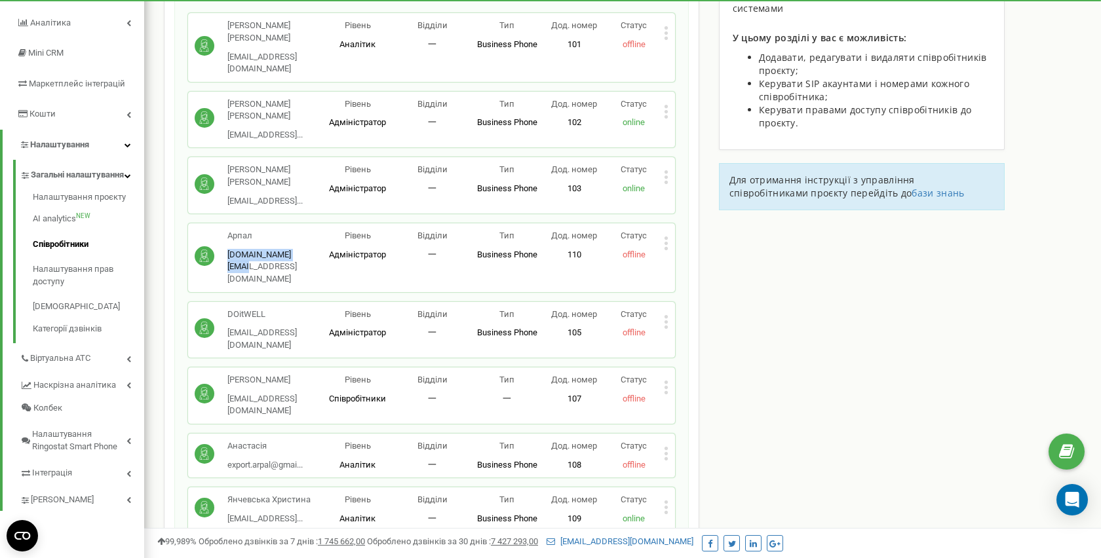
drag, startPoint x: 227, startPoint y: 207, endPoint x: 305, endPoint y: 206, distance: 78.0
click at [305, 249] on p "[DOMAIN_NAME][EMAIL_ADDRESS][DOMAIN_NAME]" at bounding box center [273, 267] width 93 height 37
copy p "[DOMAIN_NAME][EMAIL_ADDRESS][DOMAIN_NAME]"
